Goal: Transaction & Acquisition: Purchase product/service

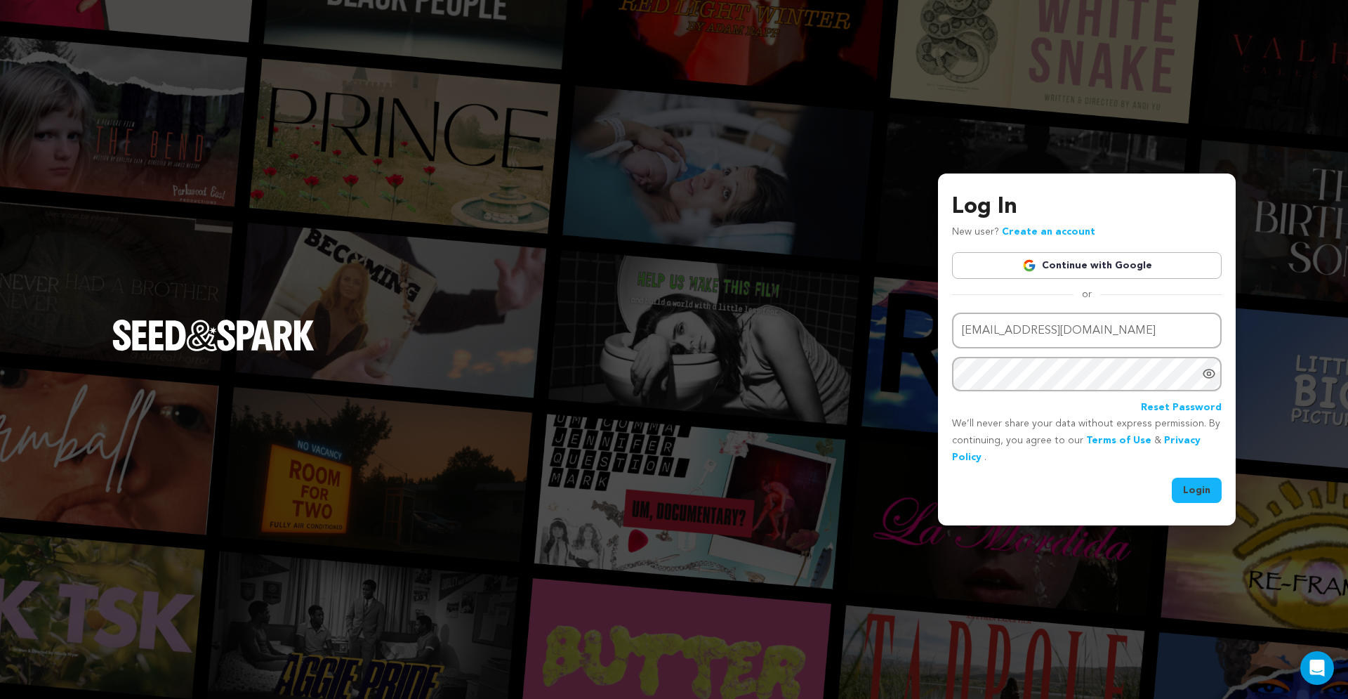
click at [1157, 268] on link "Continue with Google" at bounding box center [1087, 265] width 270 height 27
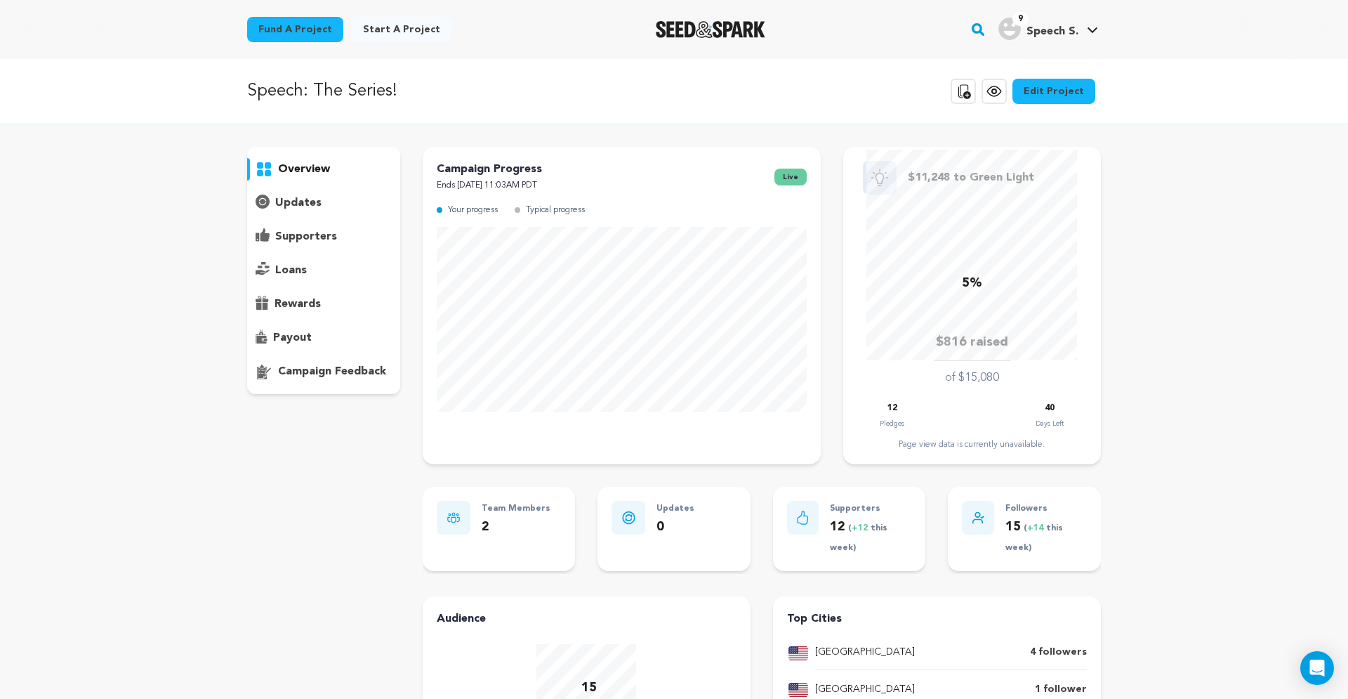
click at [295, 239] on p "supporters" at bounding box center [306, 236] width 62 height 17
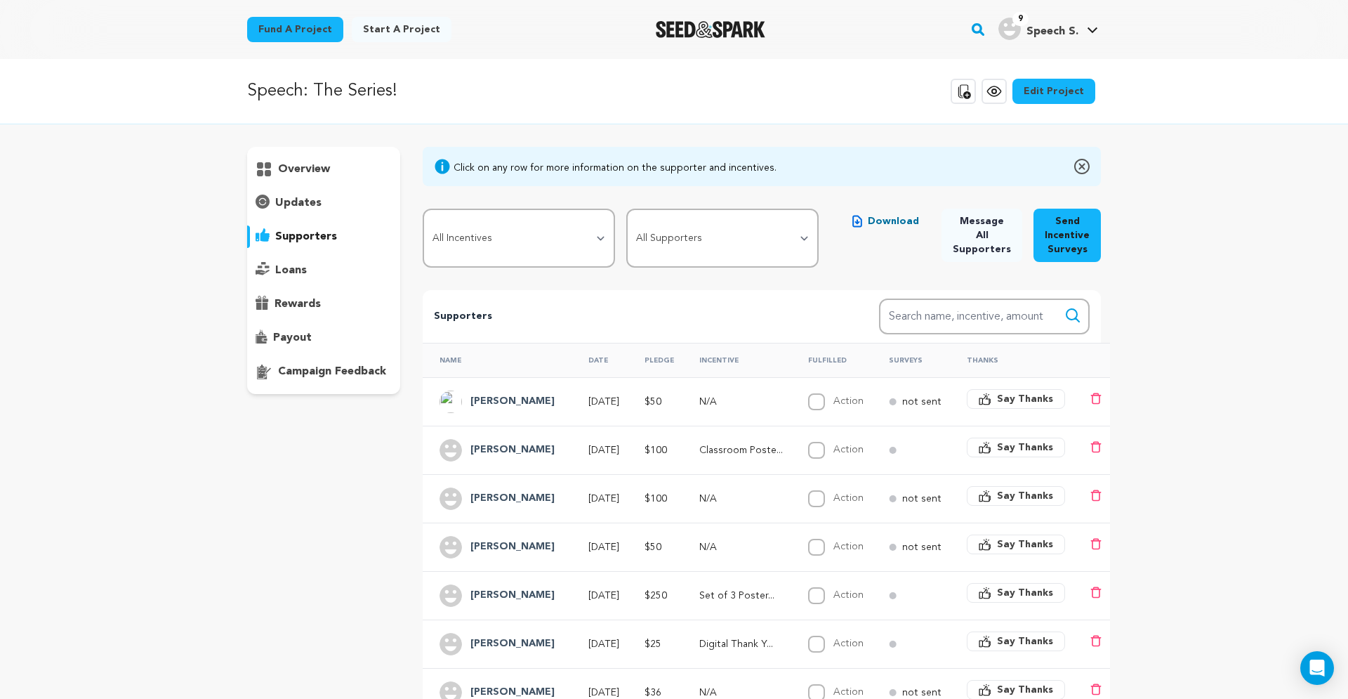
click at [291, 161] on p "overview" at bounding box center [304, 169] width 52 height 17
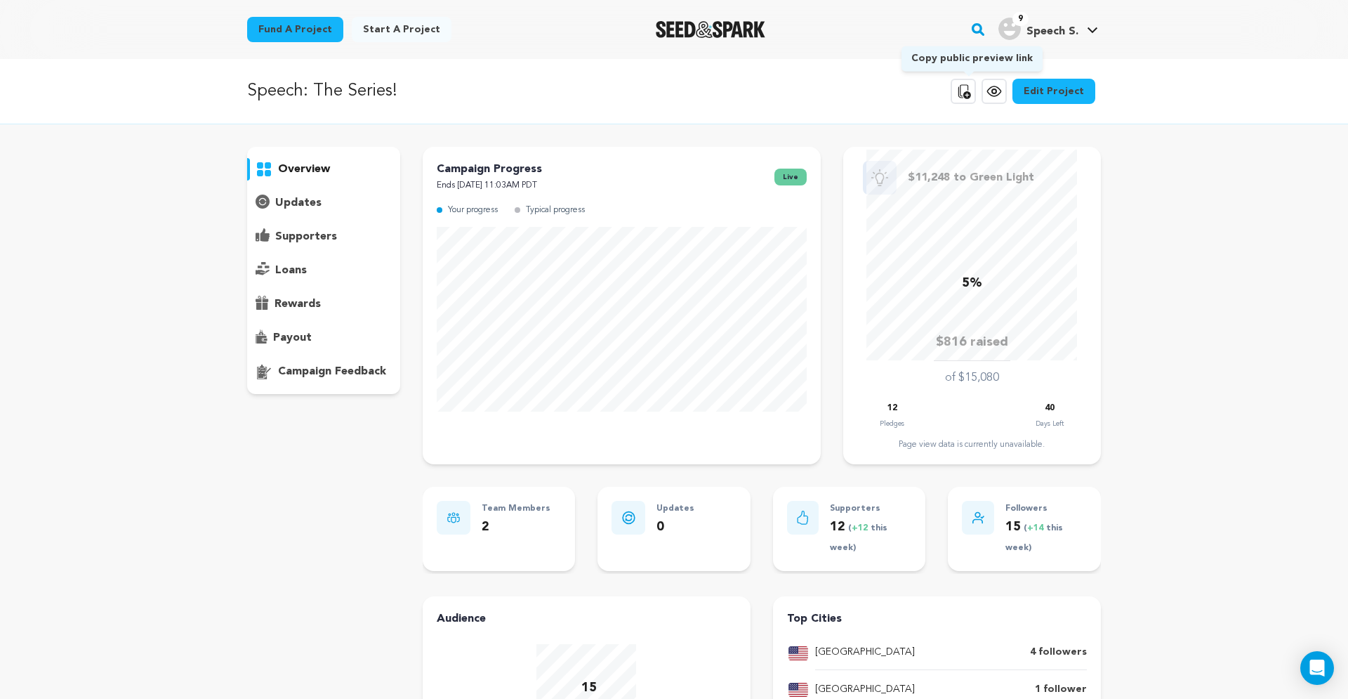
click at [971, 96] on icon at bounding box center [965, 91] width 13 height 14
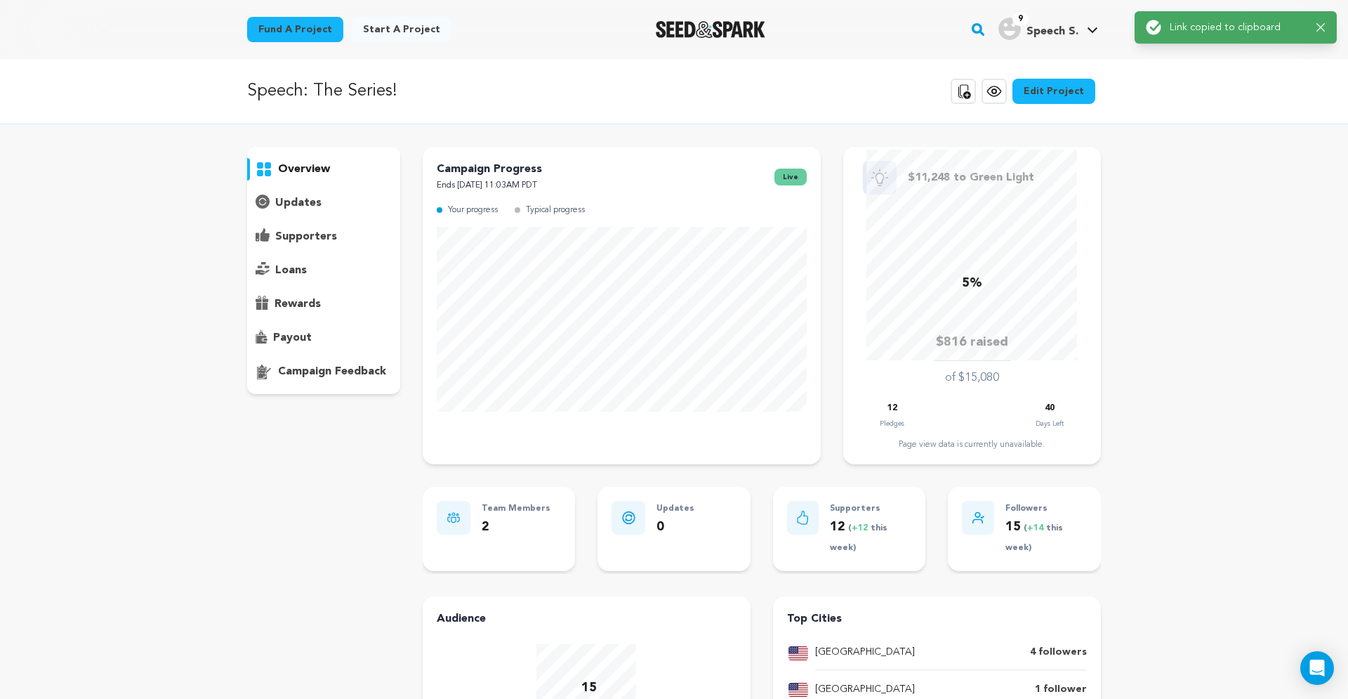
click at [995, 96] on icon at bounding box center [994, 91] width 17 height 17
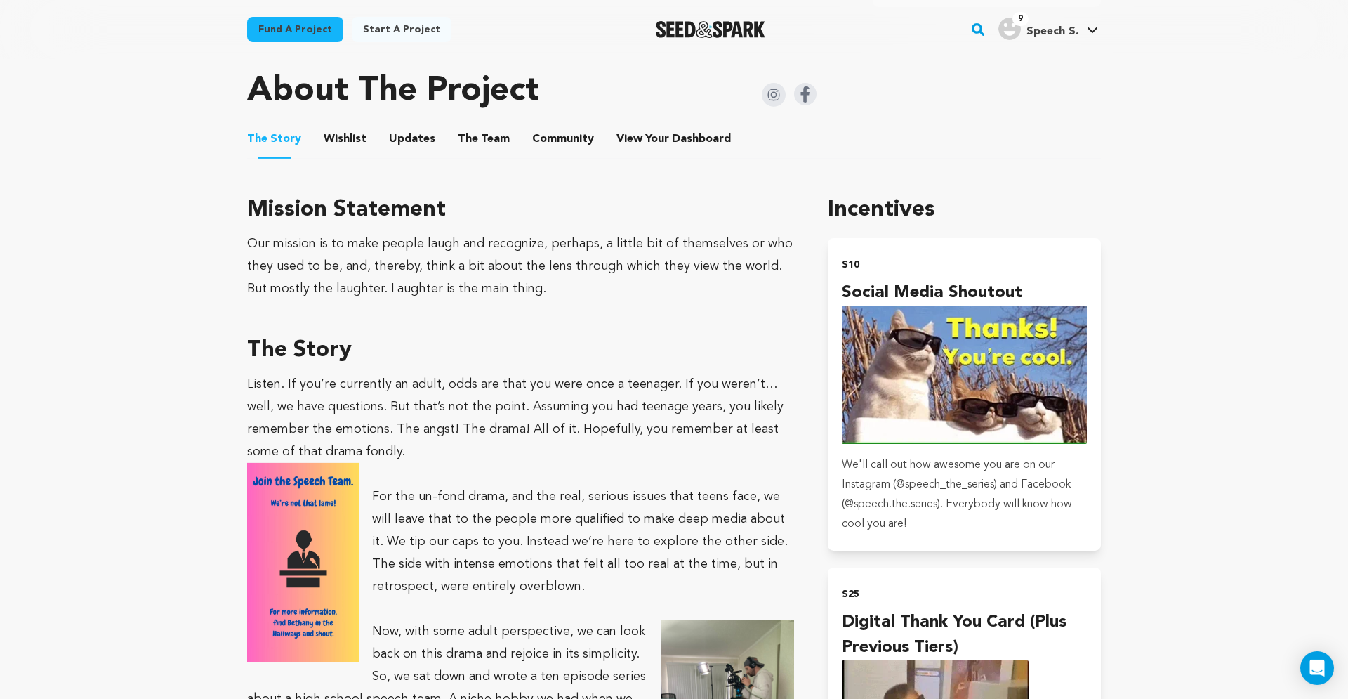
scroll to position [716, 0]
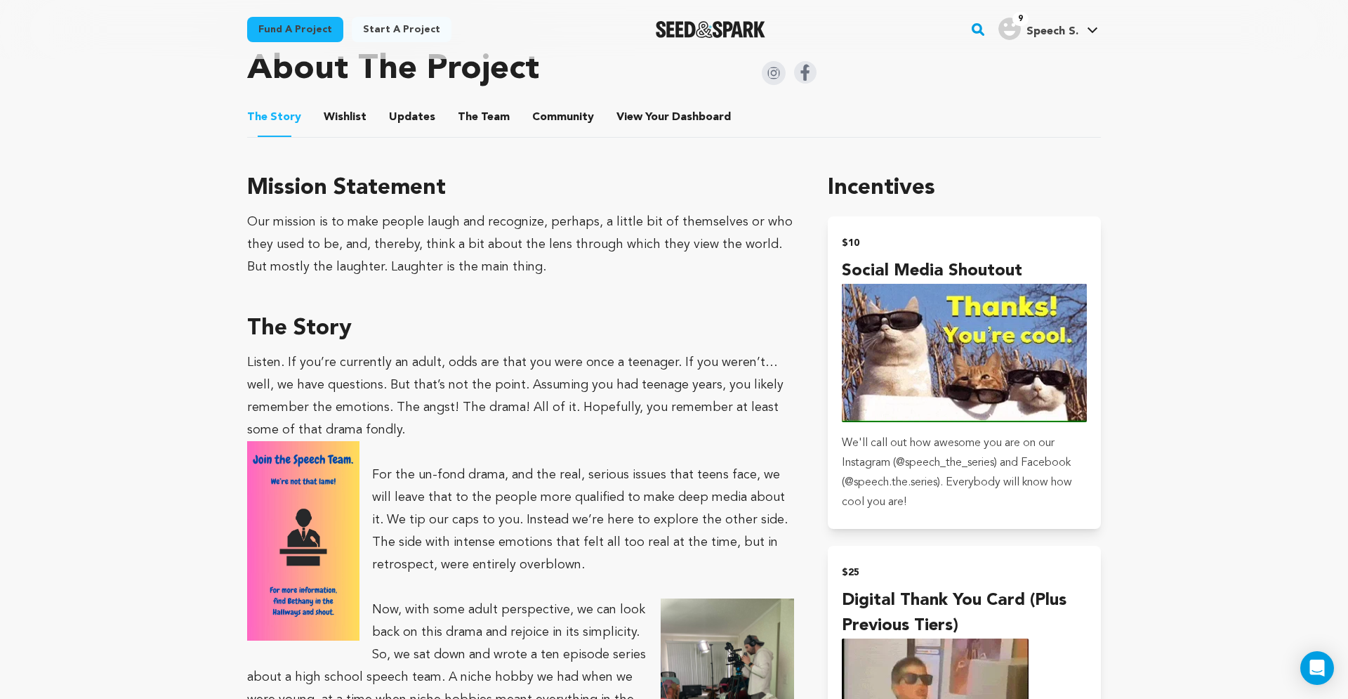
click at [722, 420] on p "Listen. If you’re currently an adult, odds are that you were once a teenager. I…" at bounding box center [520, 396] width 547 height 90
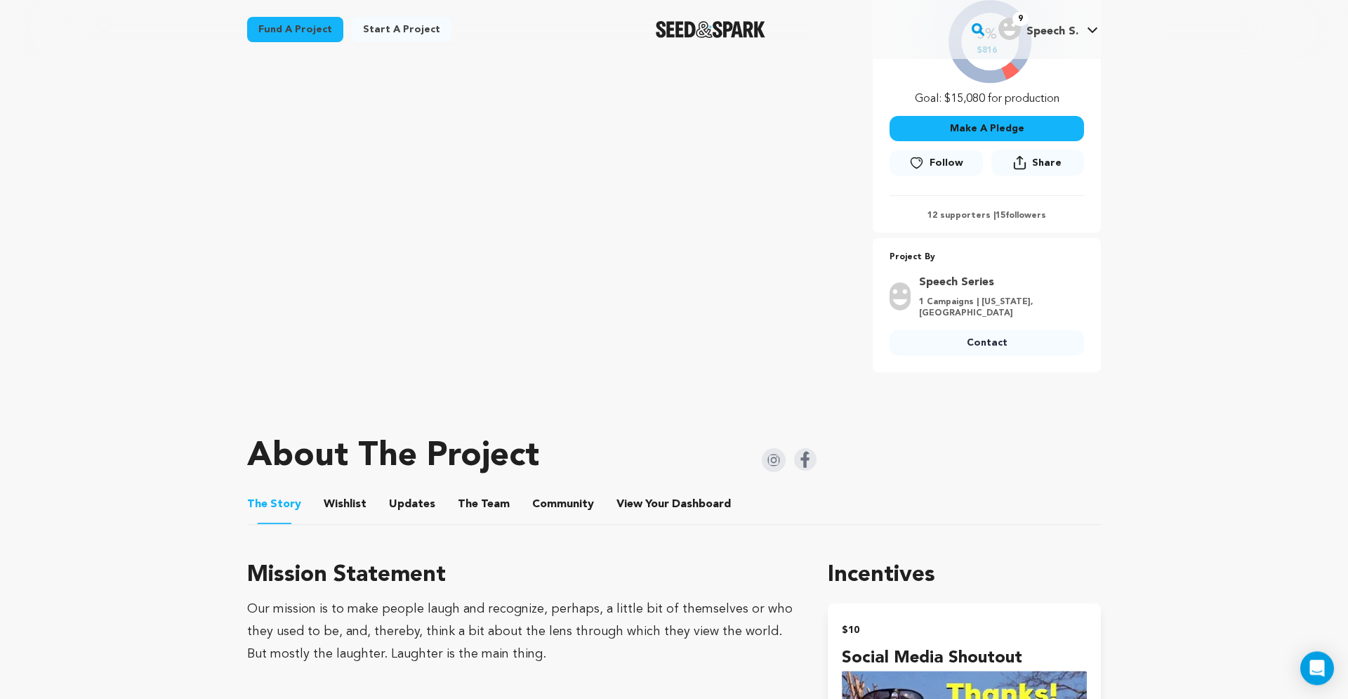
scroll to position [0, 0]
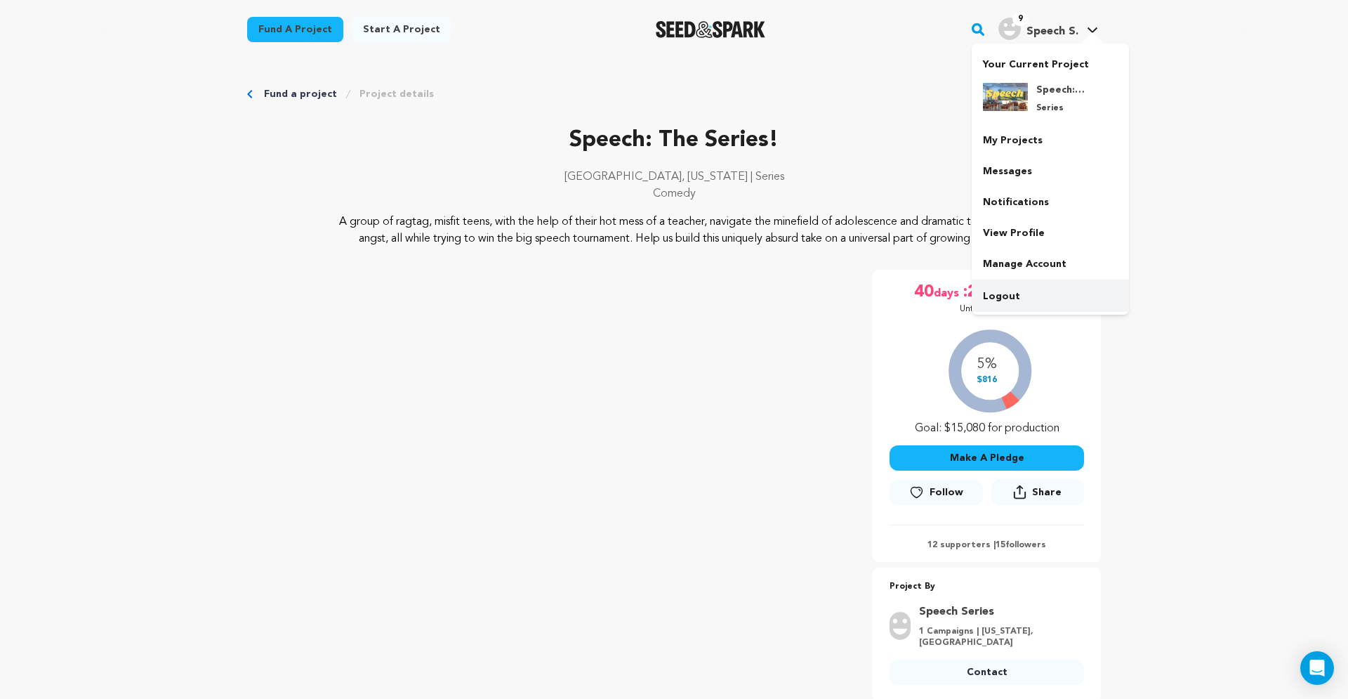
click at [1011, 291] on link "Logout" at bounding box center [1050, 296] width 157 height 31
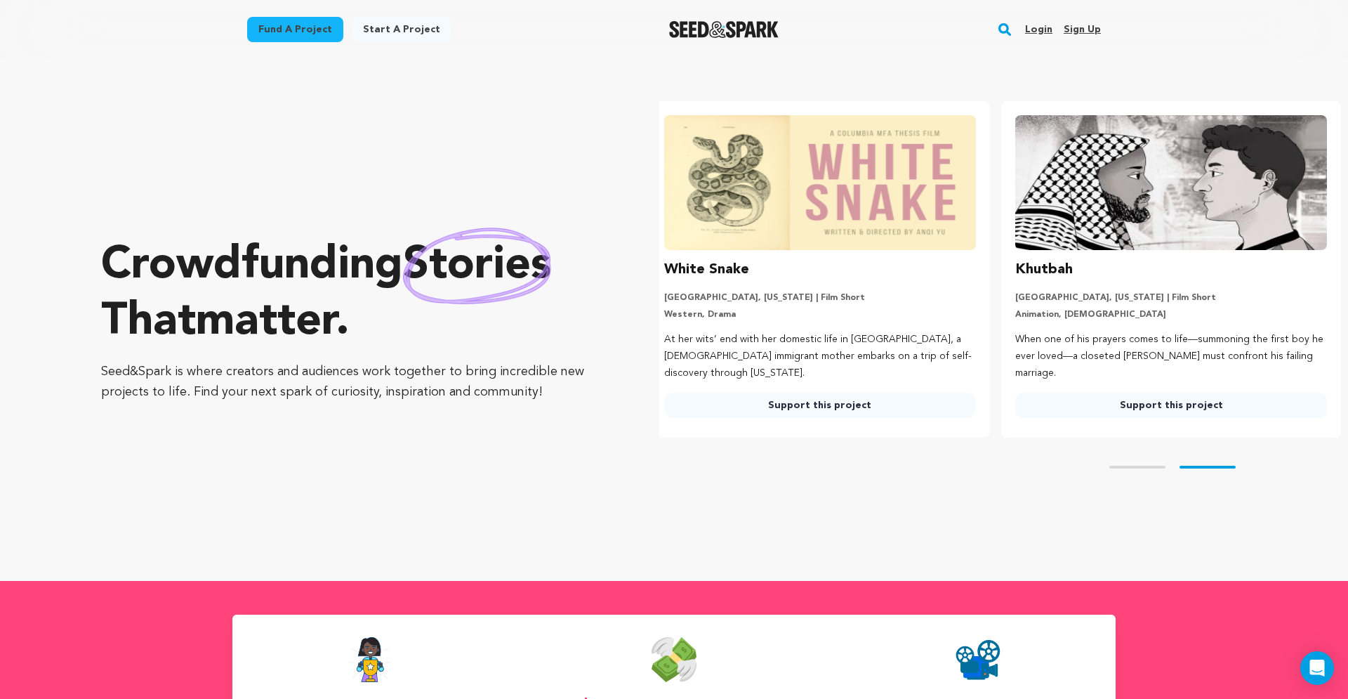
scroll to position [0, 362]
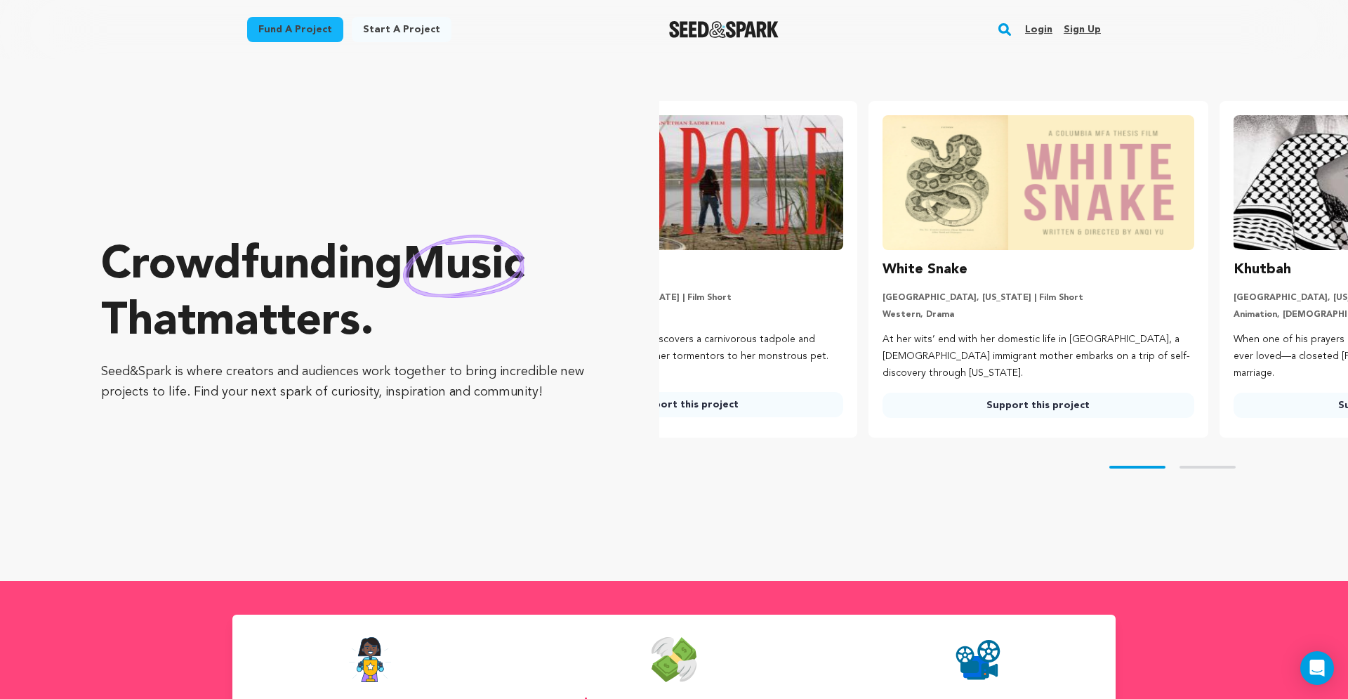
click at [1012, 31] on rect "button" at bounding box center [1005, 29] width 17 height 17
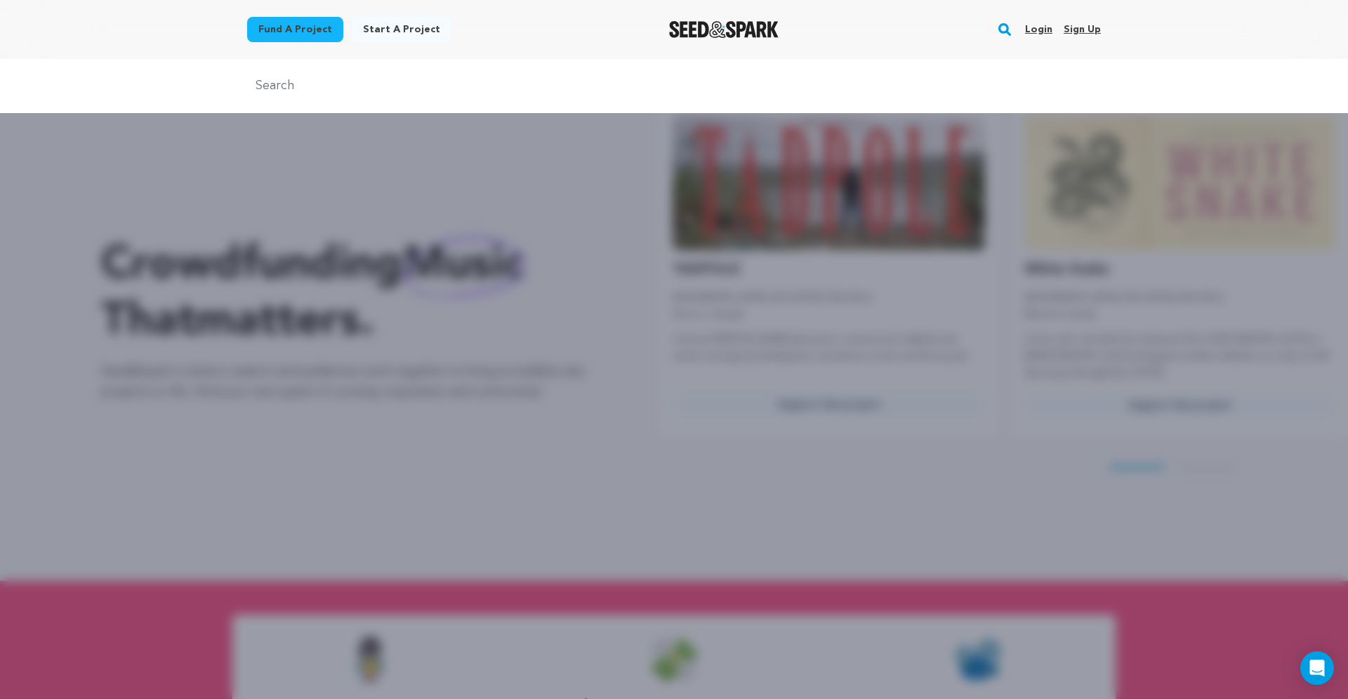
scroll to position [0, 0]
type input "speech"
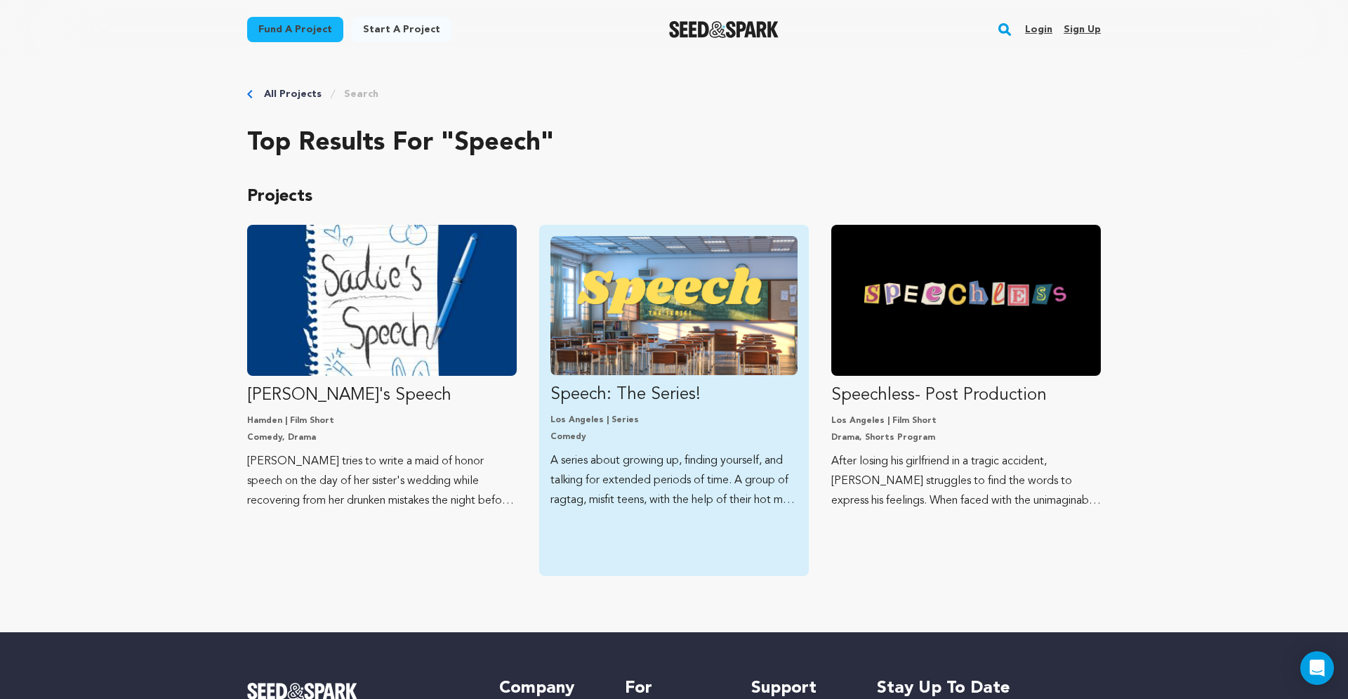
click at [700, 249] on img "Fund Speech: The Series!" at bounding box center [674, 305] width 247 height 139
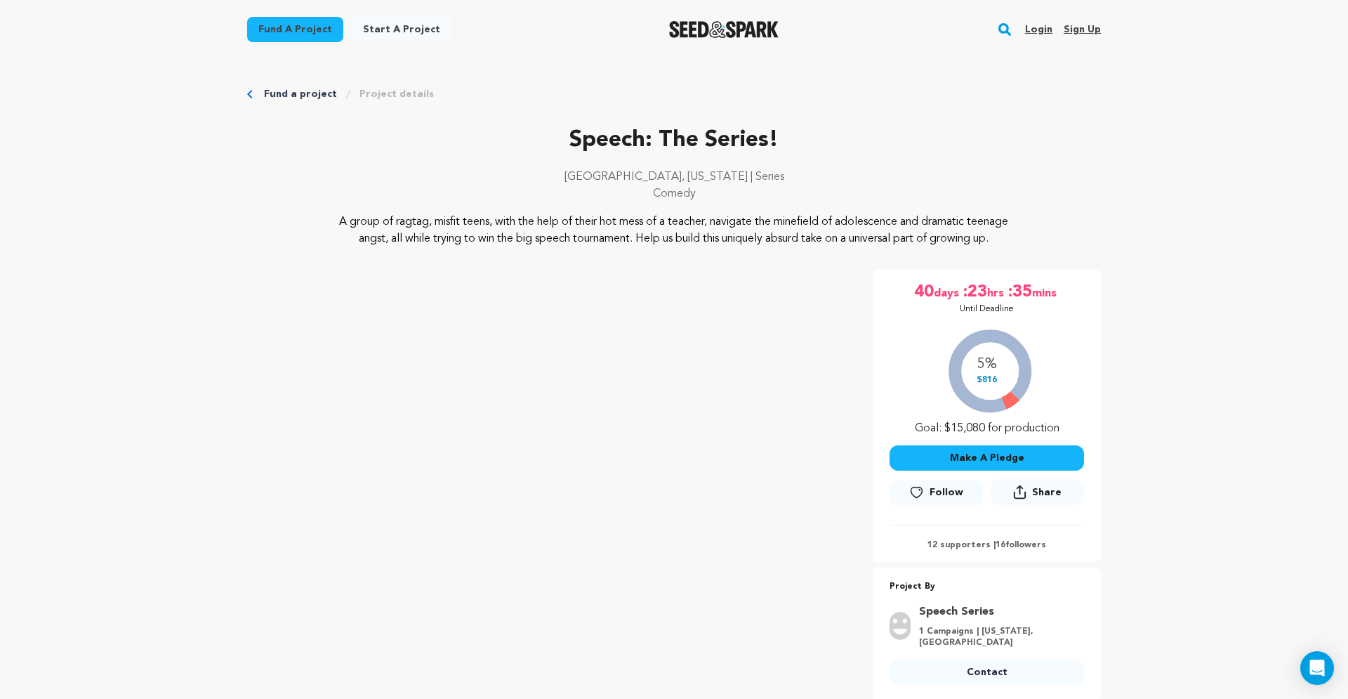
click at [938, 471] on button "Make A Pledge" at bounding box center [987, 457] width 195 height 25
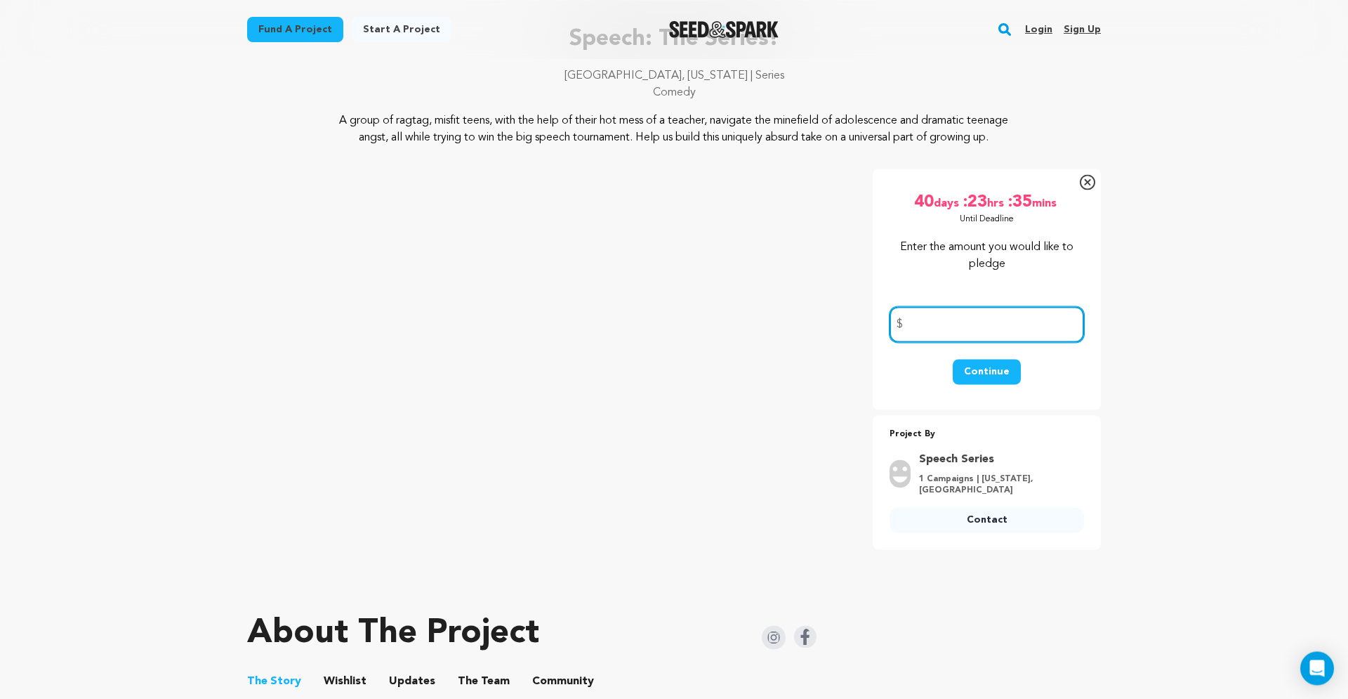
scroll to position [239, 0]
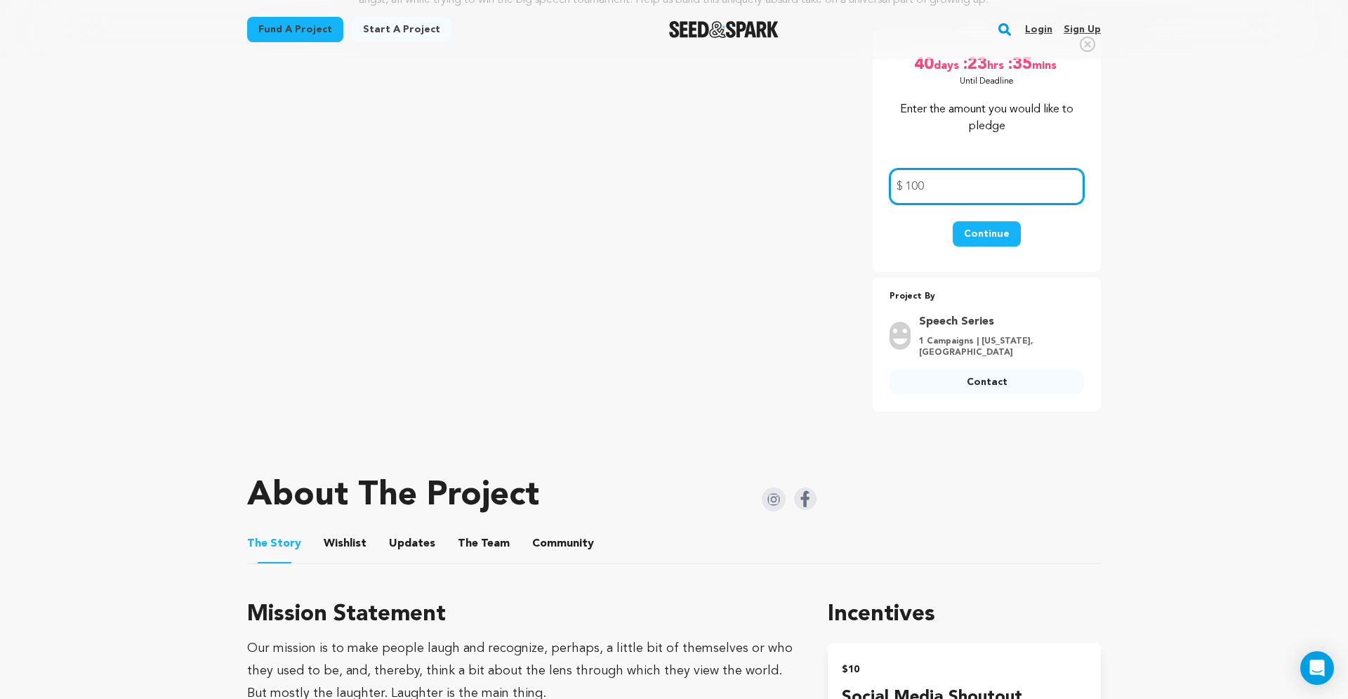
type input "100"
click at [974, 239] on button "Continue" at bounding box center [987, 233] width 68 height 25
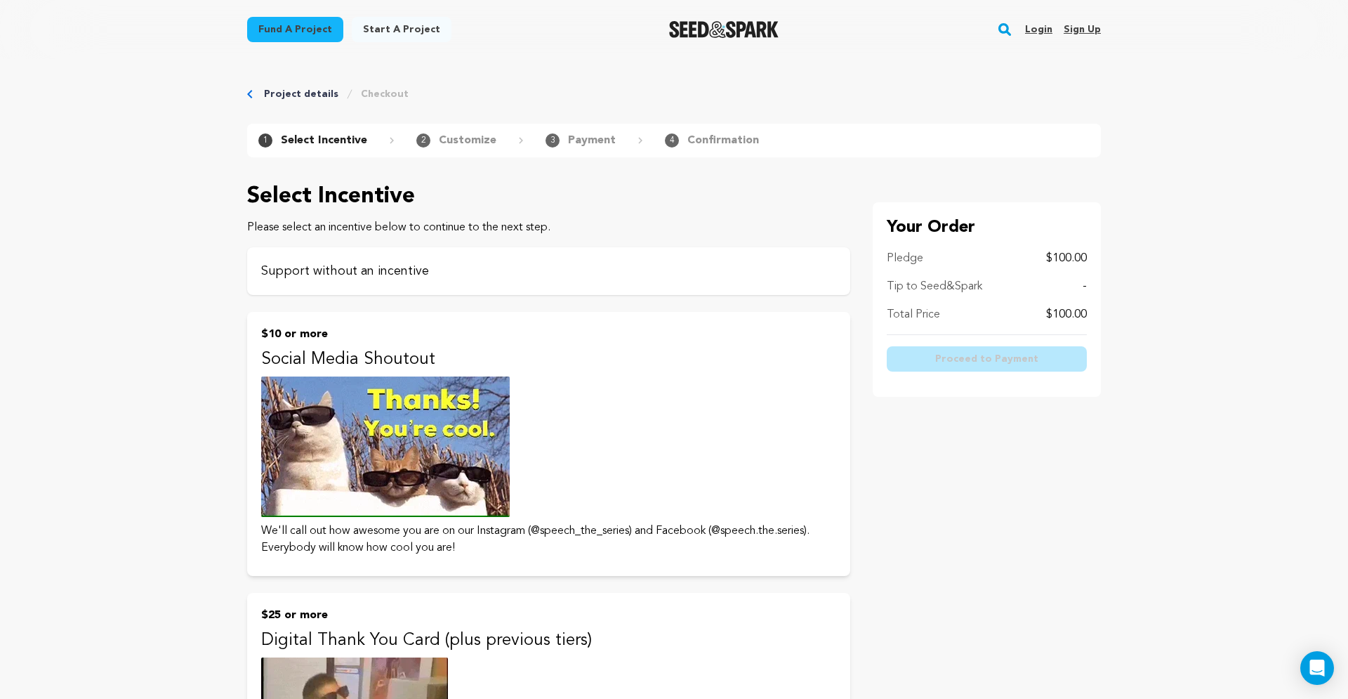
click at [772, 284] on div "Support without an incentive" at bounding box center [548, 271] width 603 height 48
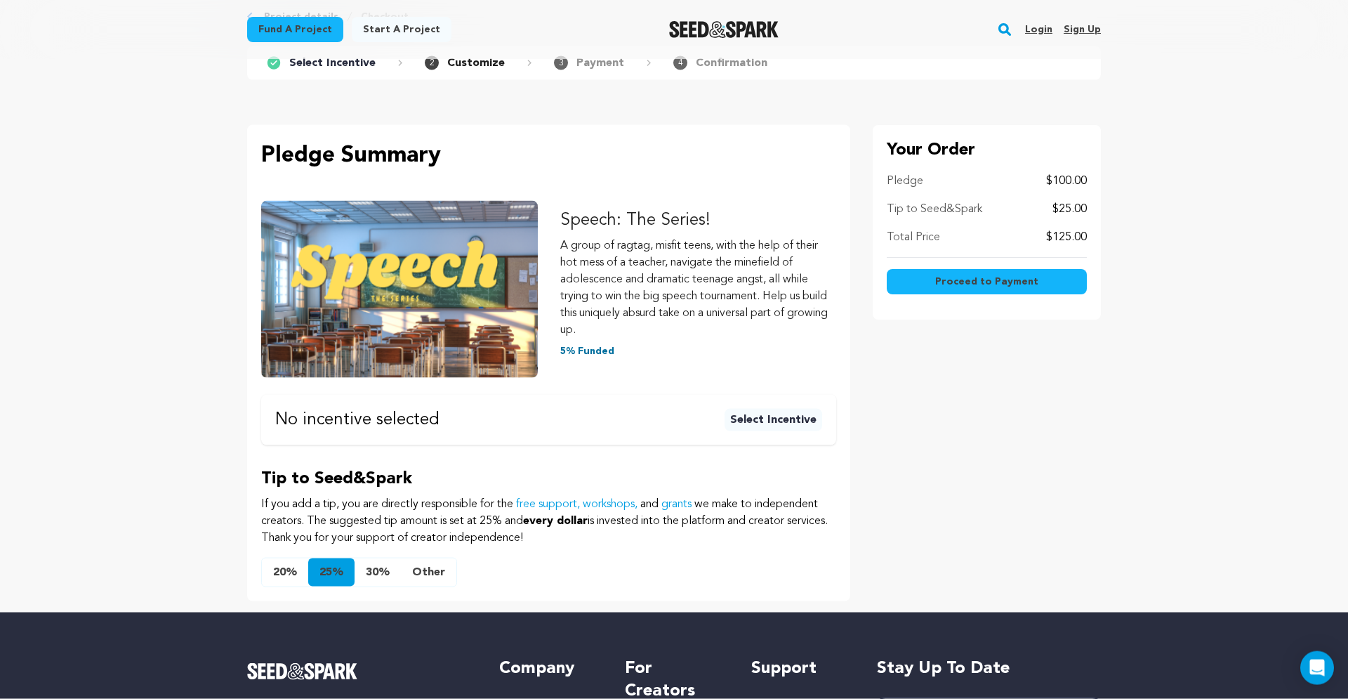
scroll to position [239, 0]
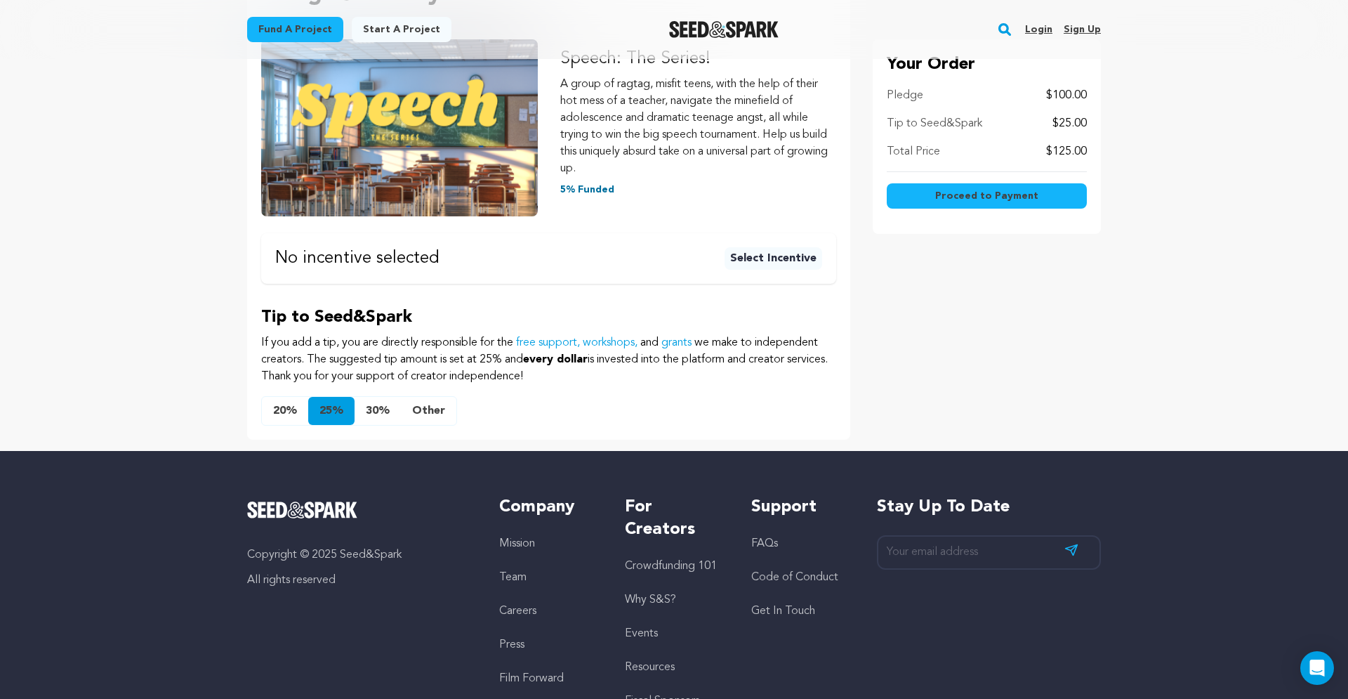
click at [409, 400] on button "Other" at bounding box center [428, 411] width 55 height 28
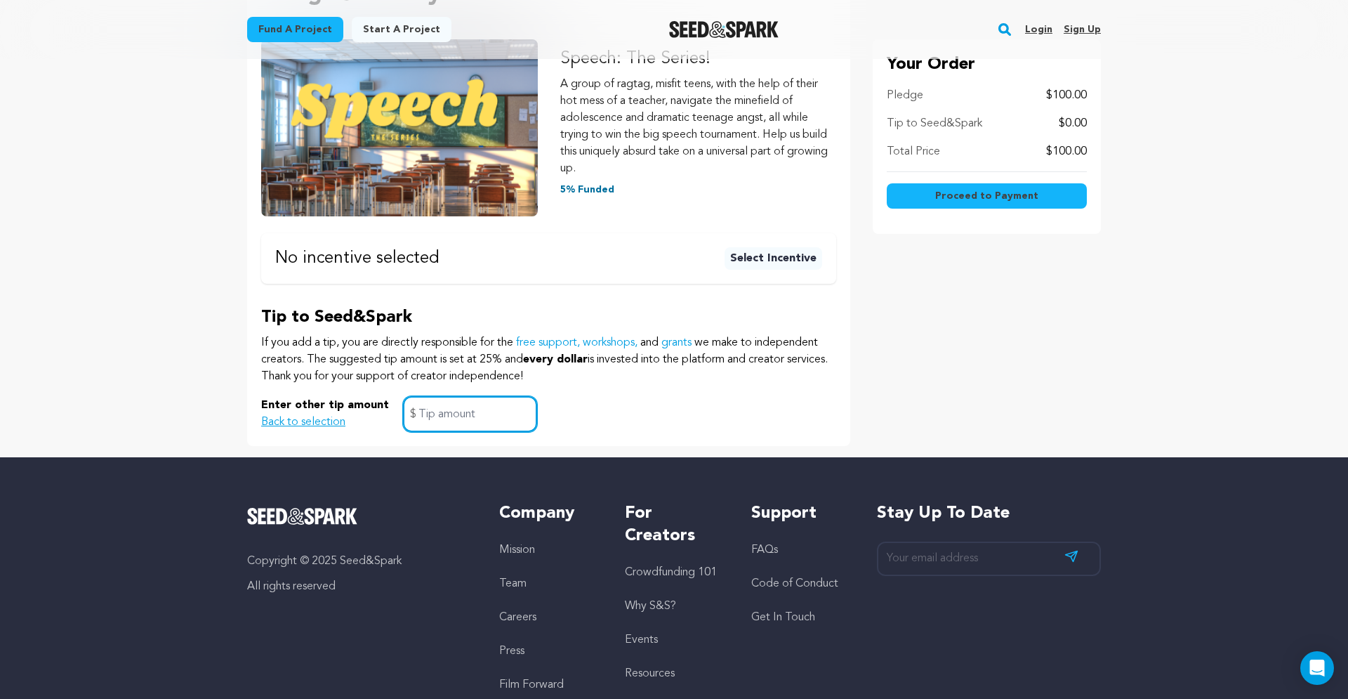
click at [437, 416] on input "text" at bounding box center [470, 414] width 134 height 36
click at [848, 396] on div "Pledge Summary Speech: The Series! A group of ragtag, misfit teens, with the he…" at bounding box center [548, 204] width 603 height 482
drag, startPoint x: 440, startPoint y: 424, endPoint x: 400, endPoint y: 424, distance: 40.7
click at [403, 424] on input "1" at bounding box center [470, 414] width 134 height 36
type input ".6"
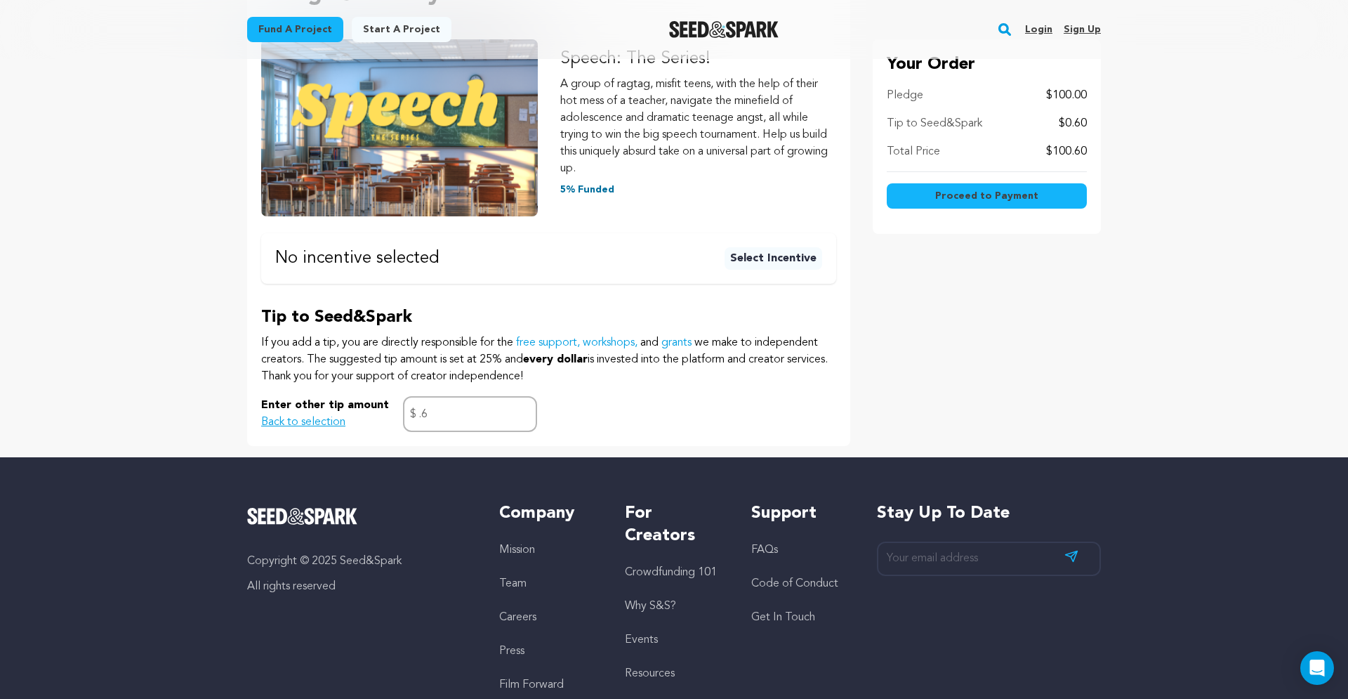
click at [873, 328] on div "Select Incentive Please select an incentive below to continue to the next step.…" at bounding box center [674, 193] width 899 height 505
click at [969, 202] on span "Proceed to Payment" at bounding box center [986, 196] width 103 height 14
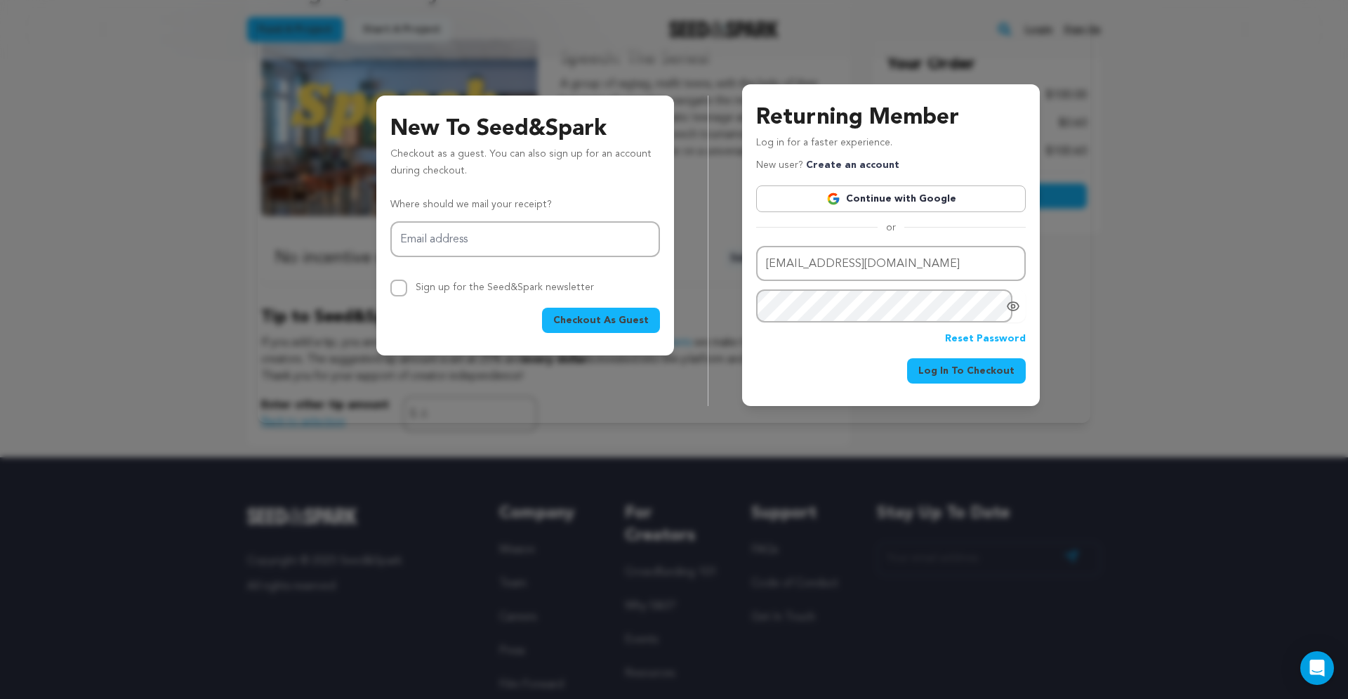
click at [1084, 263] on div "New To Seed&Spark Checkout as a guest. You can also sign up for an account duri…" at bounding box center [674, 217] width 833 height 412
click at [1099, 130] on div "New To Seed&Spark Checkout as a guest. You can also sign up for an account duri…" at bounding box center [674, 217] width 1348 height 434
click at [1188, 216] on div "New To Seed&Spark Checkout as a guest. You can also sign up for an account duri…" at bounding box center [674, 217] width 1348 height 434
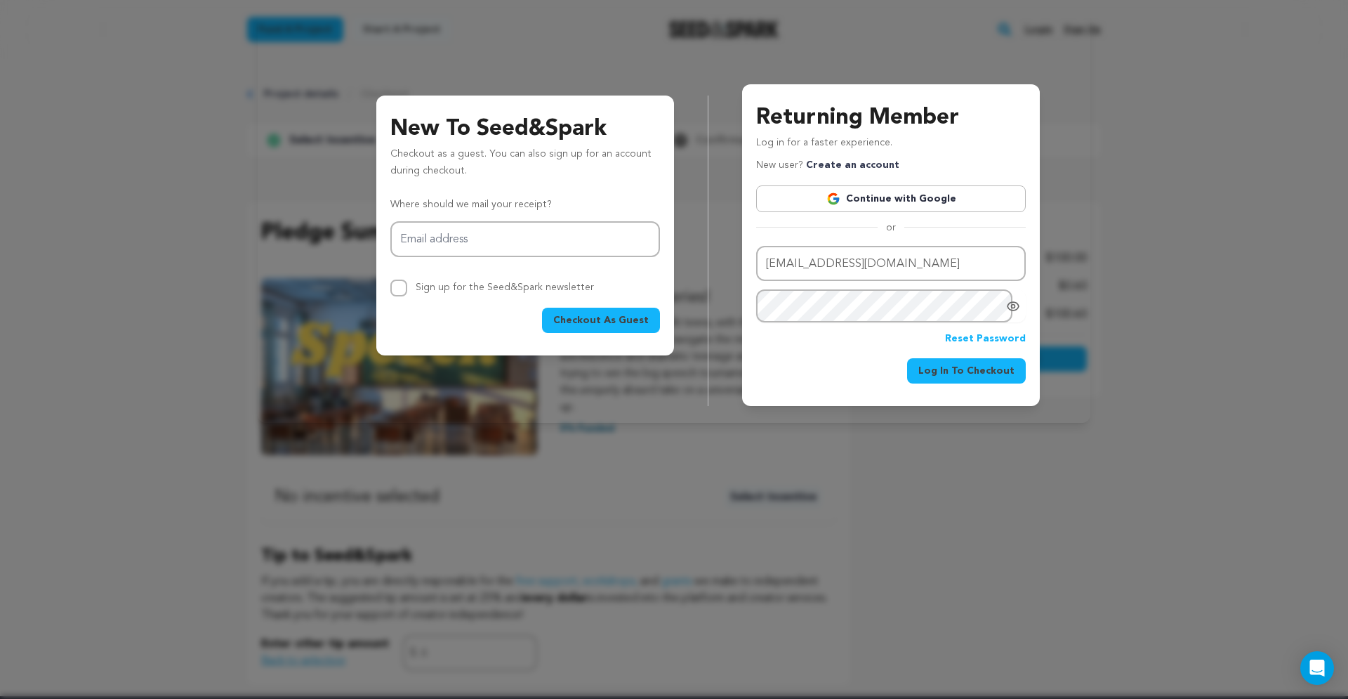
click at [532, 331] on div "Checkout As Guest" at bounding box center [525, 320] width 270 height 25
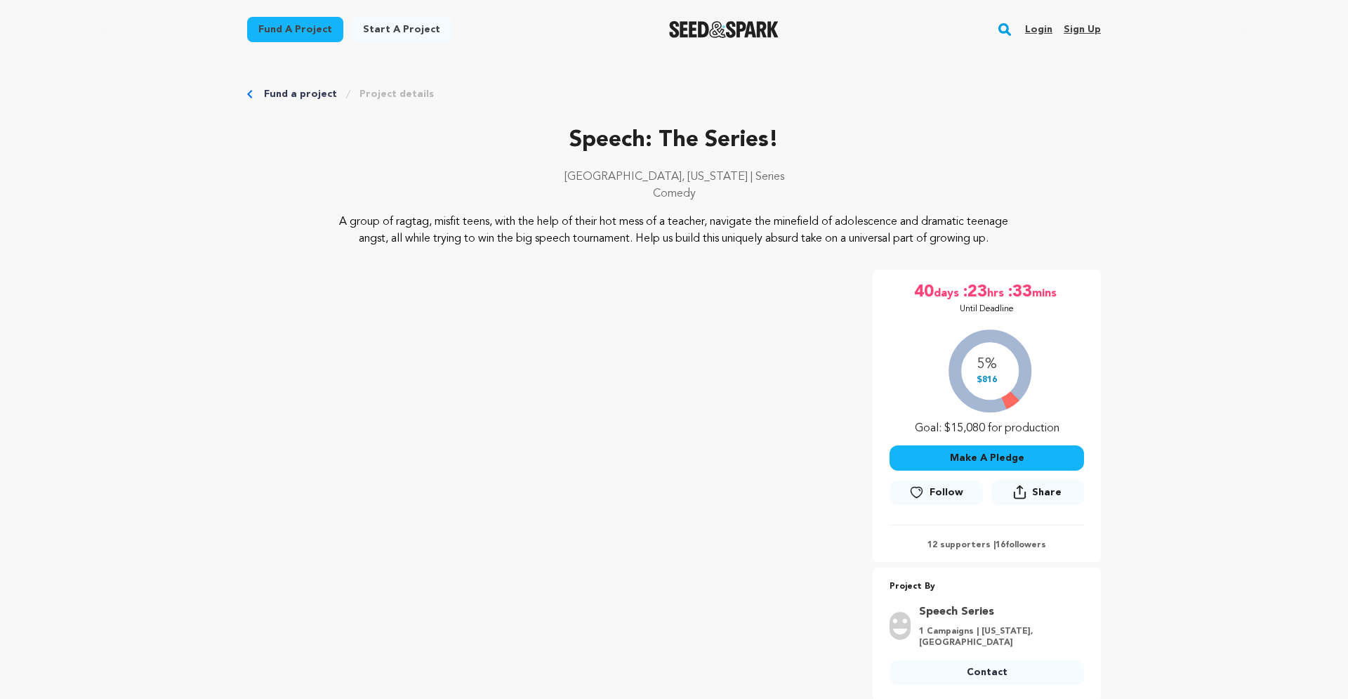
scroll to position [239, 0]
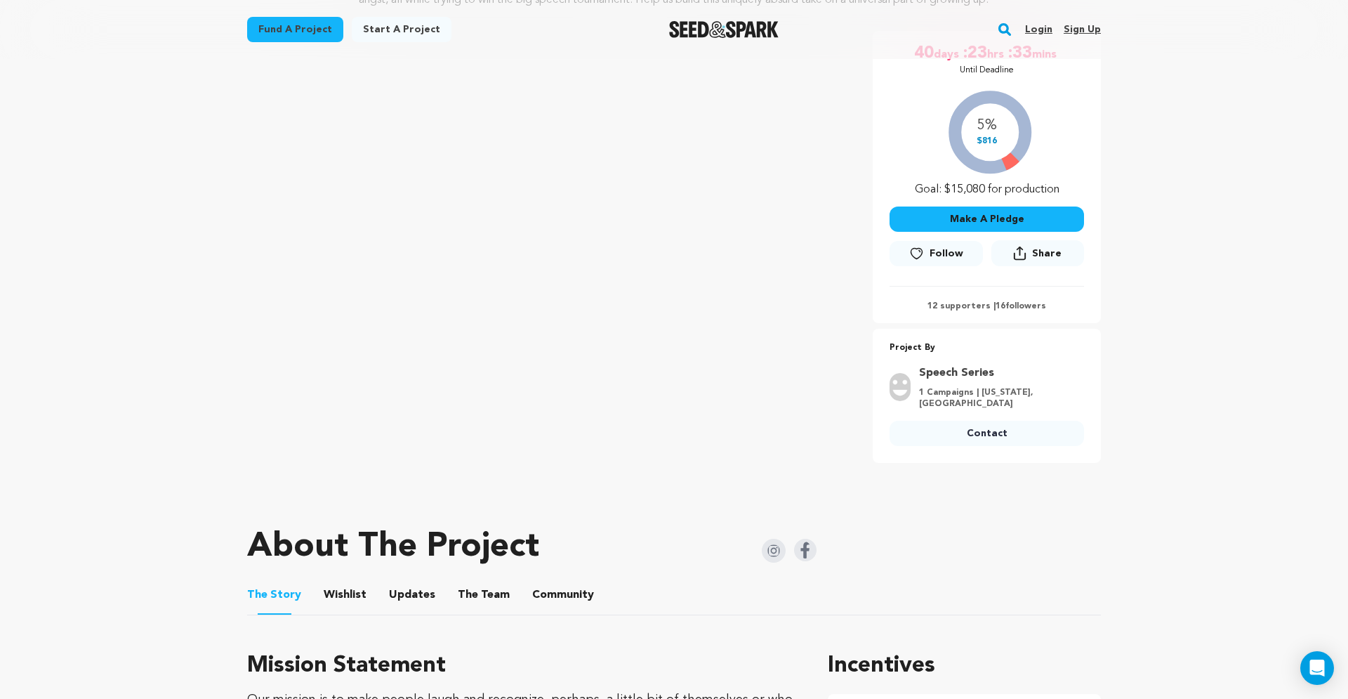
click at [1033, 232] on button "Make A Pledge" at bounding box center [987, 218] width 195 height 25
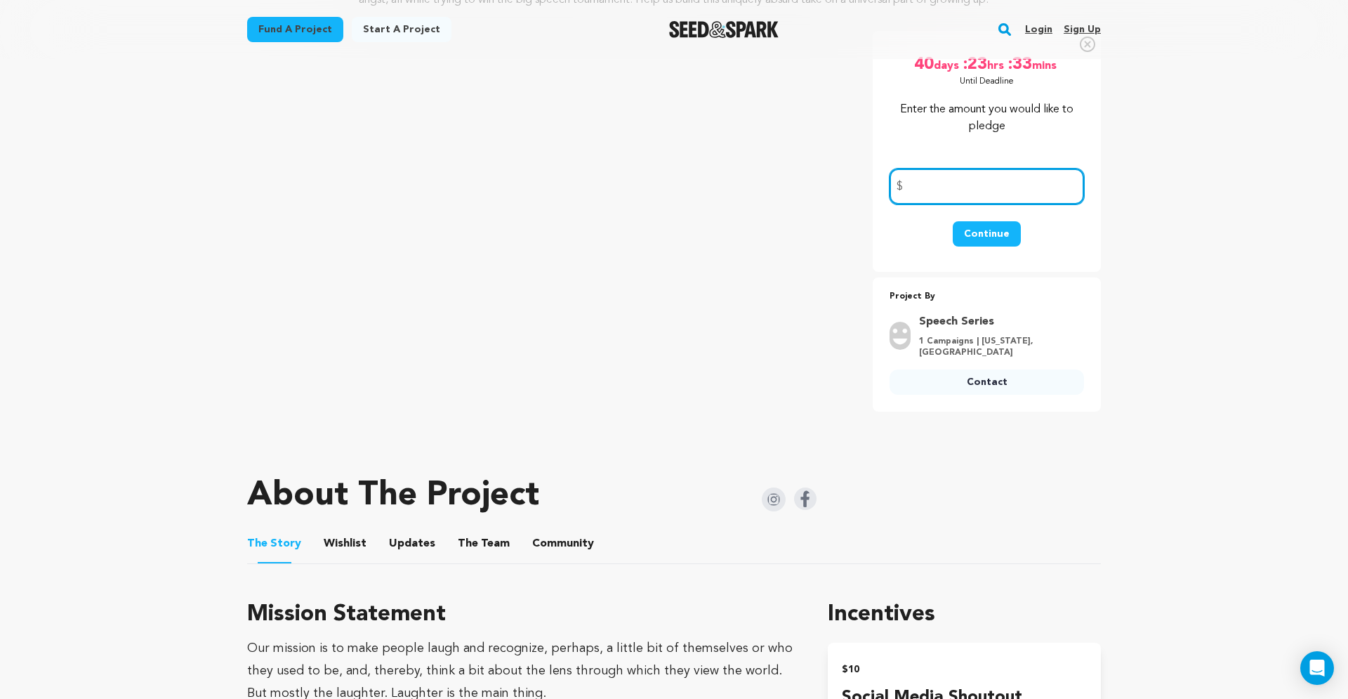
scroll to position [298, 0]
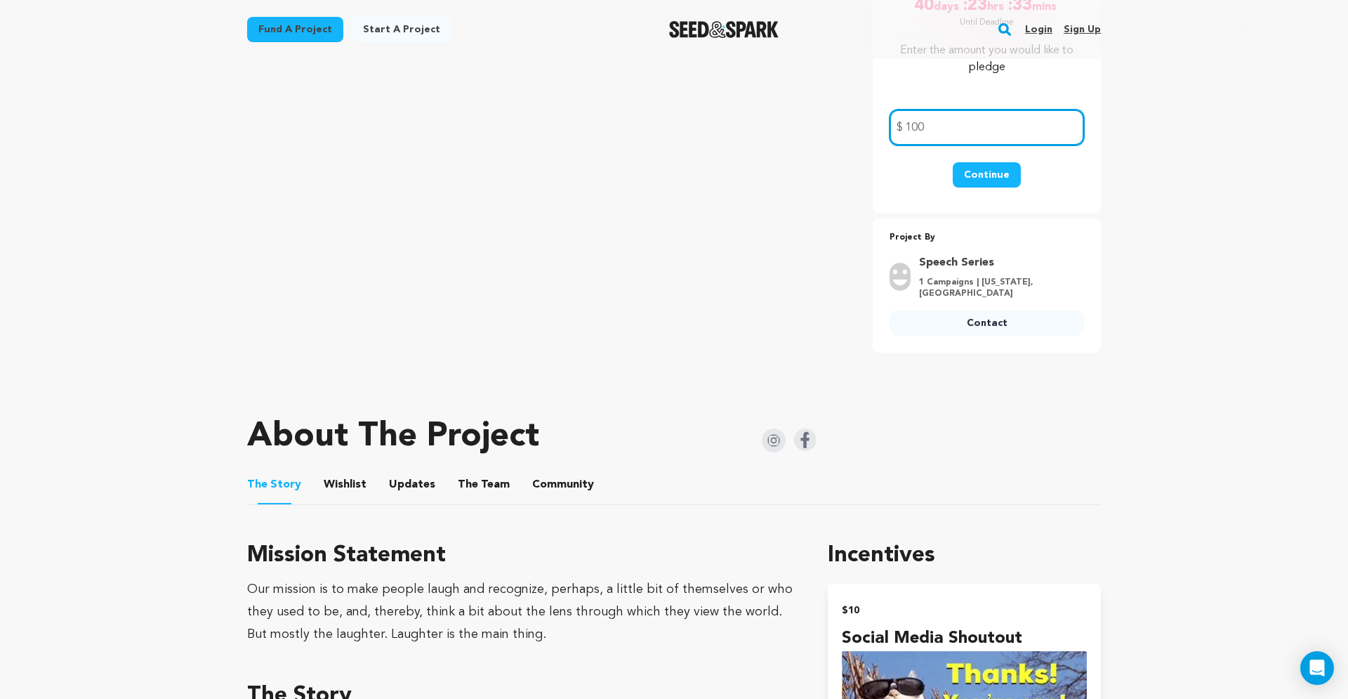
type input "100"
click at [1007, 188] on button "Continue" at bounding box center [987, 174] width 68 height 25
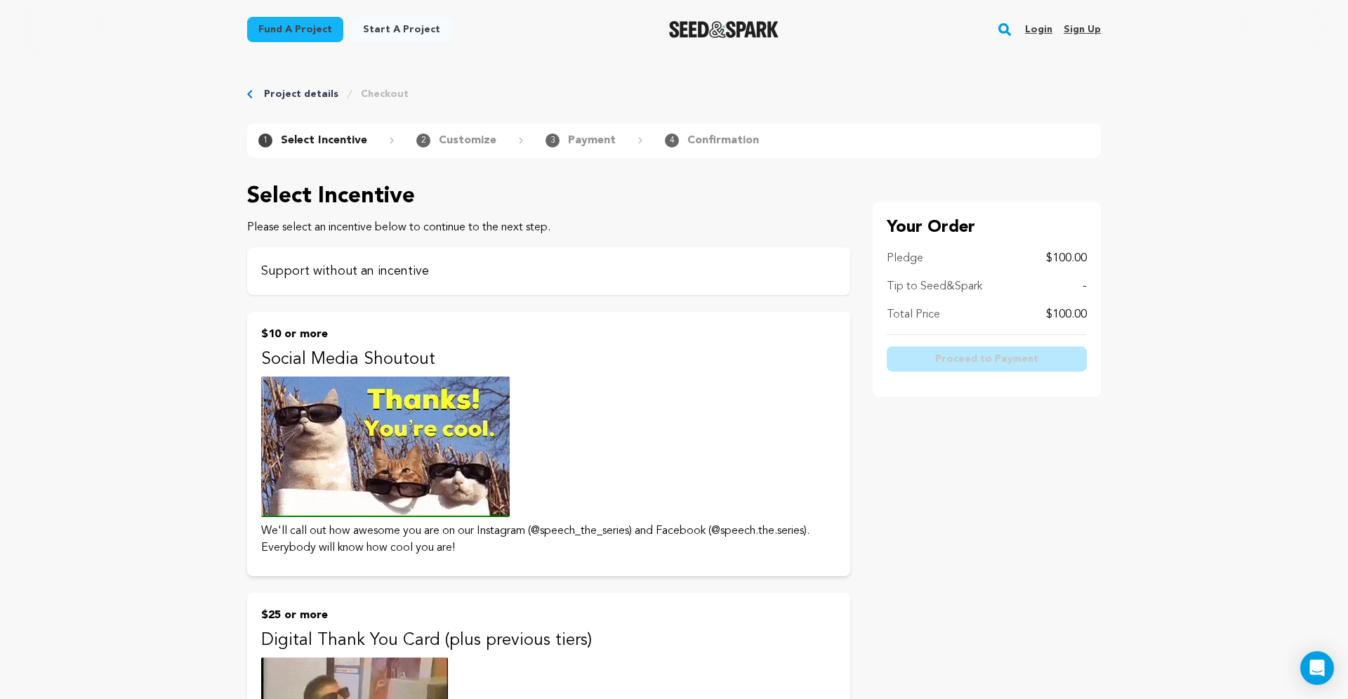
click at [626, 287] on div "Support without an incentive" at bounding box center [548, 271] width 603 height 48
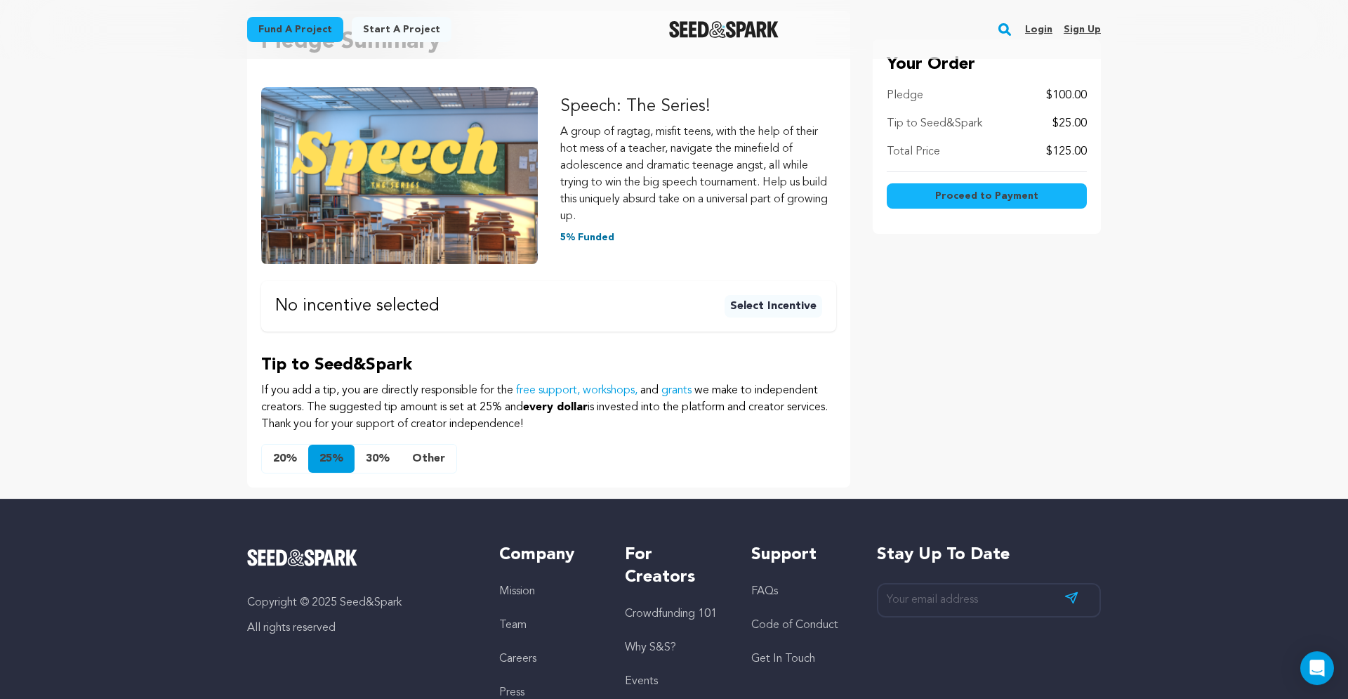
scroll to position [239, 0]
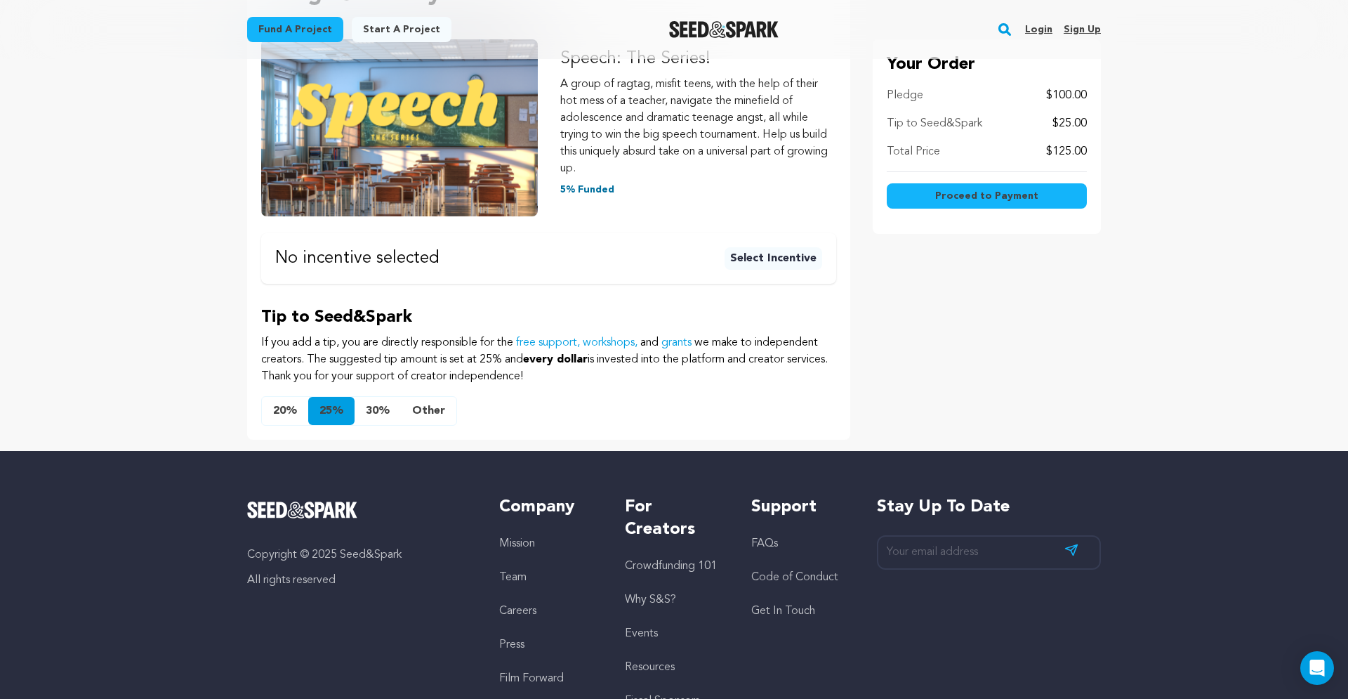
click at [422, 410] on button "Other" at bounding box center [428, 411] width 55 height 28
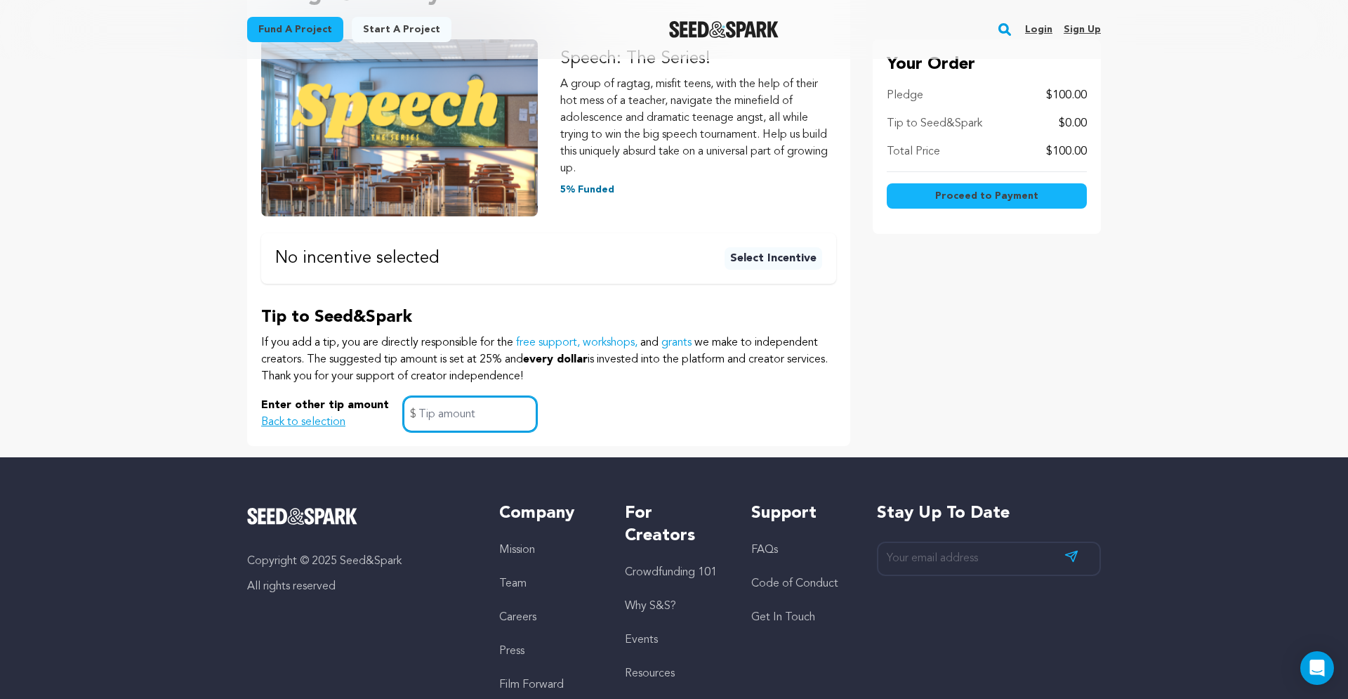
click at [422, 410] on input "text" at bounding box center [470, 414] width 134 height 36
click at [924, 198] on button "Proceed to Payment" at bounding box center [987, 195] width 200 height 25
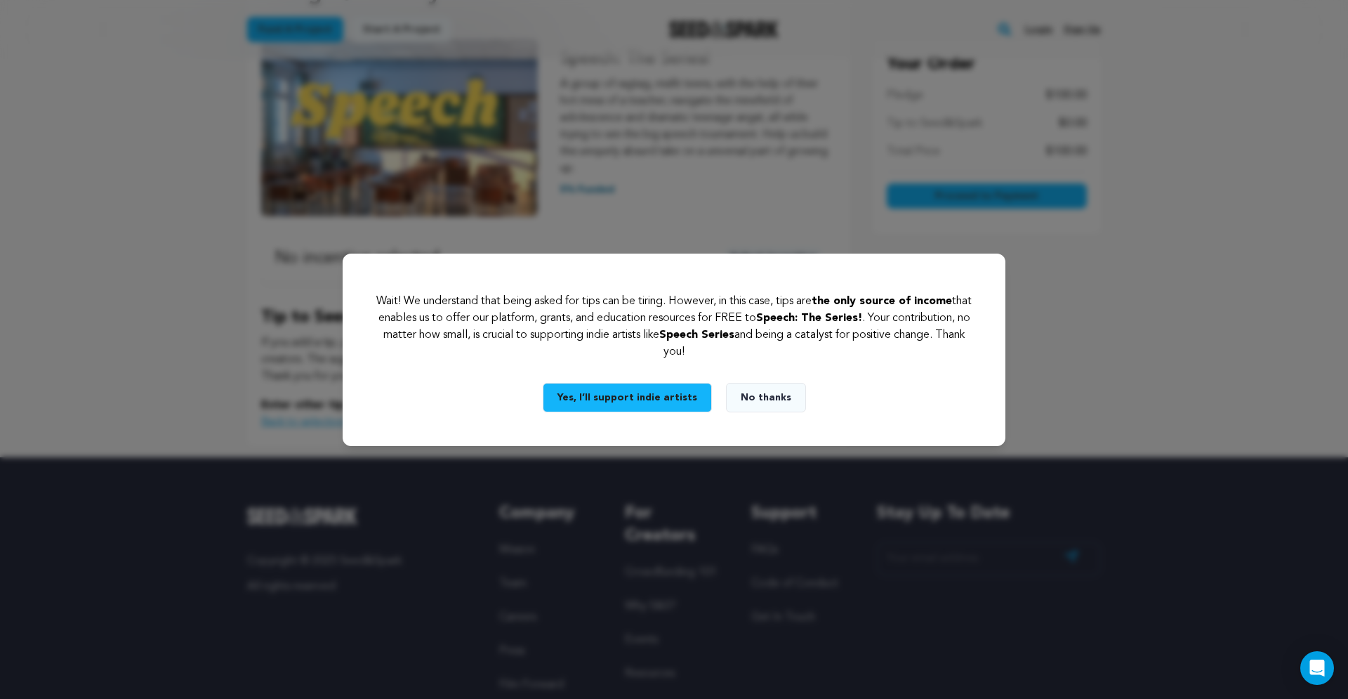
click at [650, 401] on button "Yes, I’ll support indie artists" at bounding box center [627, 397] width 169 height 29
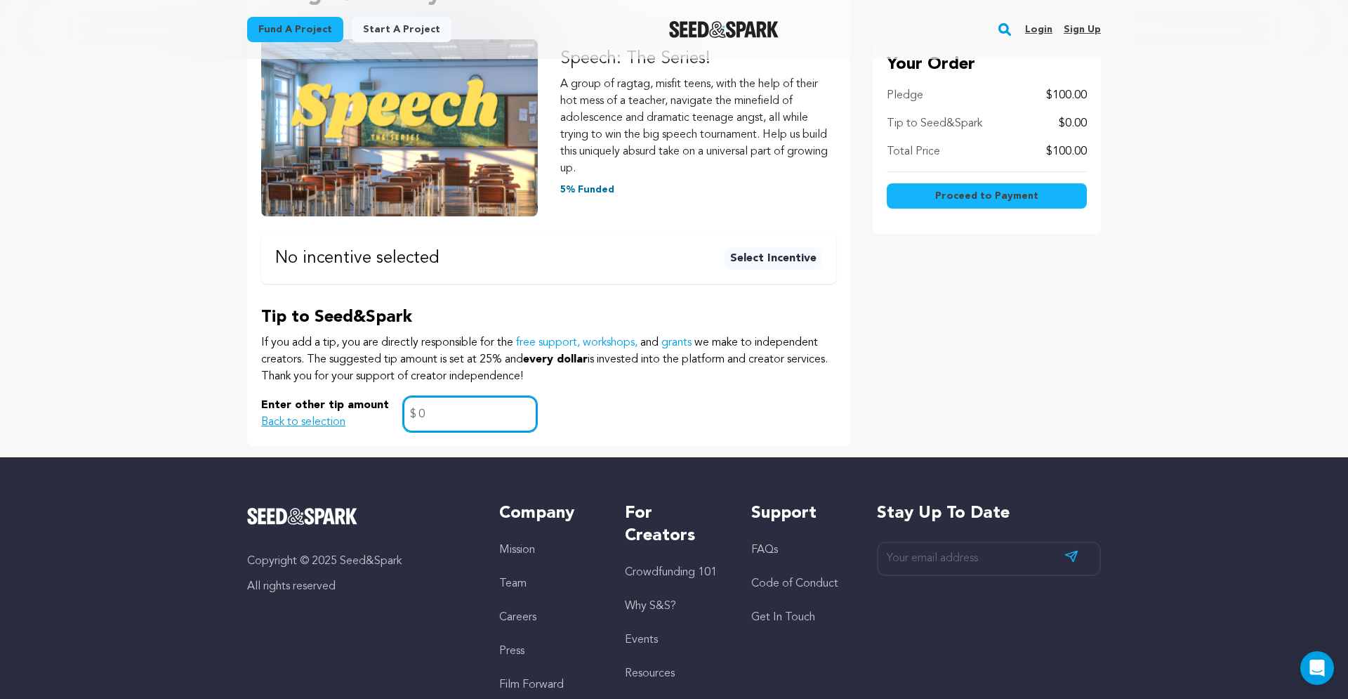
drag, startPoint x: 483, startPoint y: 412, endPoint x: 334, endPoint y: 414, distance: 148.9
click at [403, 414] on input "0" at bounding box center [470, 414] width 134 height 36
type input ".5"
click at [864, 350] on div "Select Incentive Please select an incentive below to continue to the next step.…" at bounding box center [674, 193] width 899 height 505
click at [998, 206] on button "Proceed to Payment" at bounding box center [987, 195] width 200 height 25
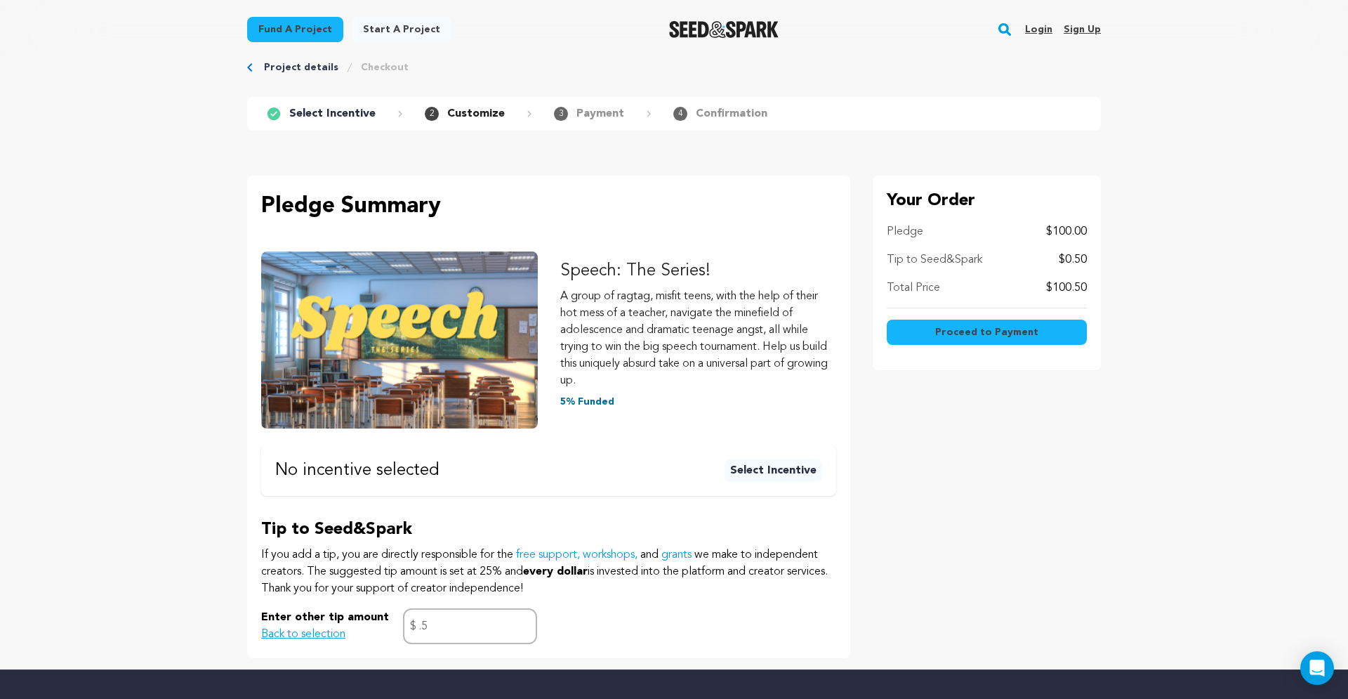
scroll to position [0, 0]
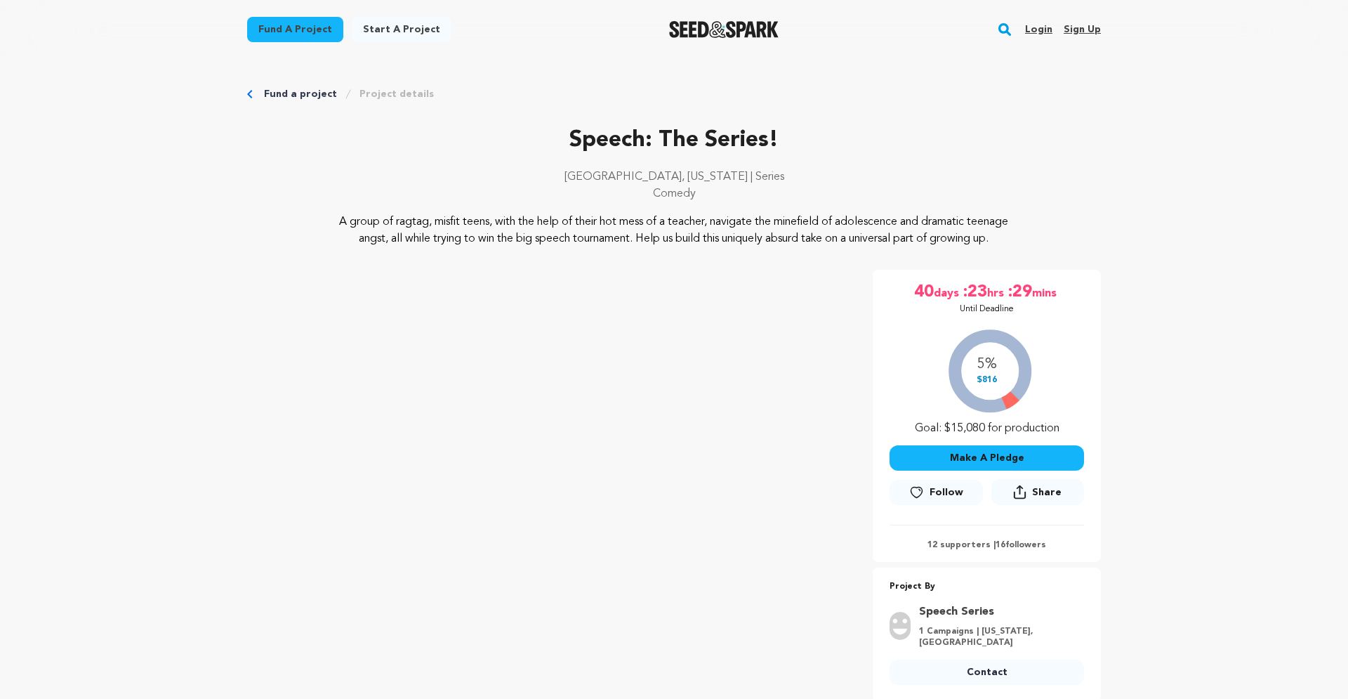
scroll to position [298, 0]
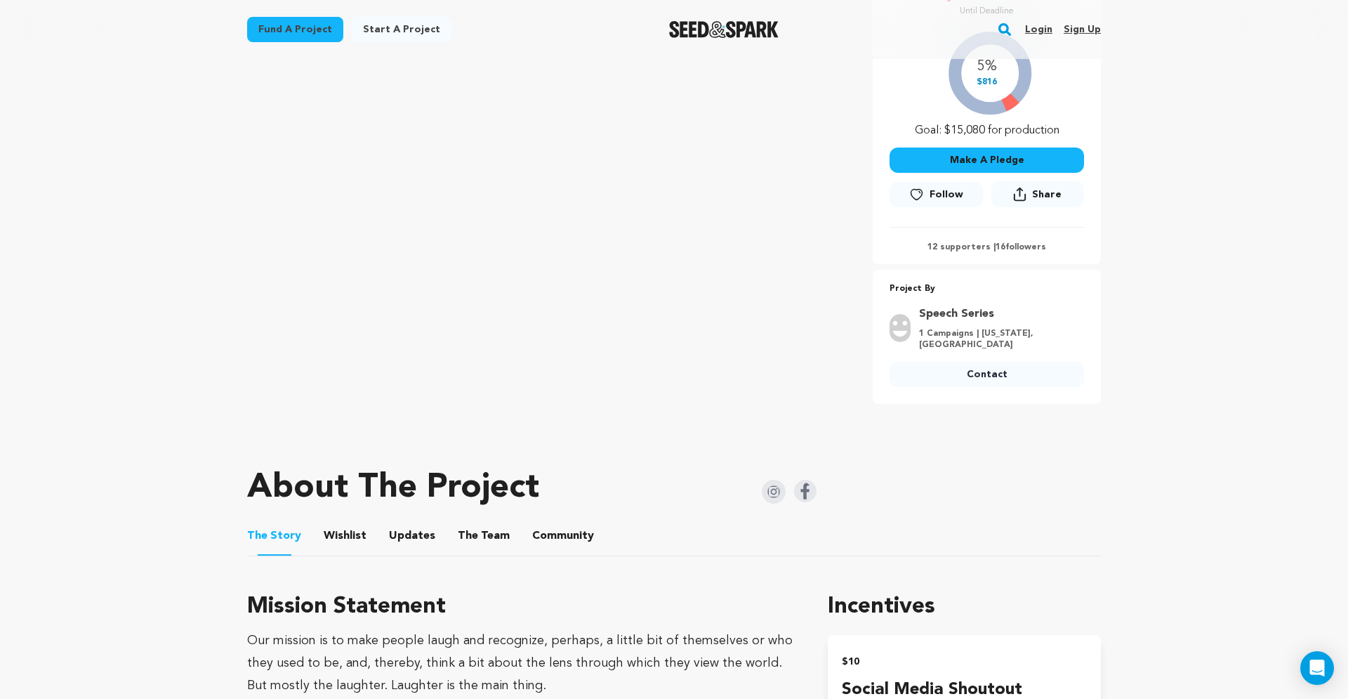
click at [967, 156] on div "Make A Pledge Follow Share Share" at bounding box center [987, 178] width 195 height 79
click at [965, 173] on button "Make A Pledge" at bounding box center [987, 159] width 195 height 25
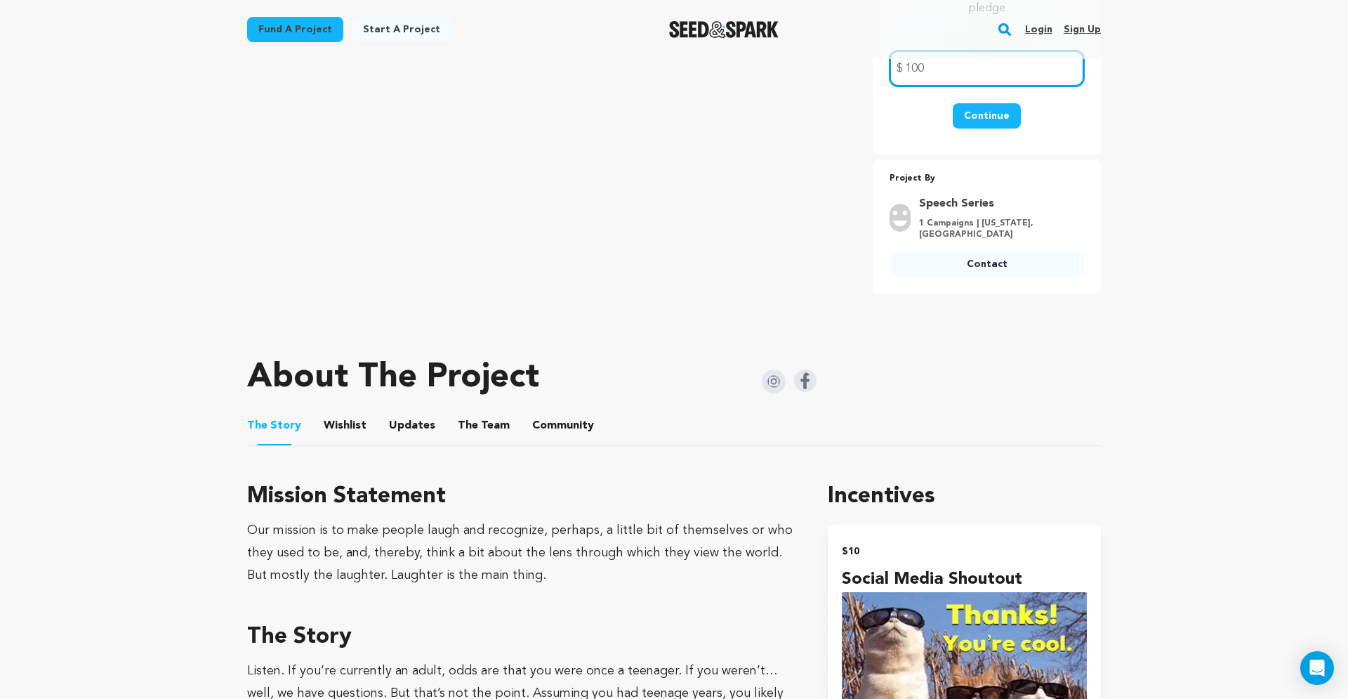
type input "100"
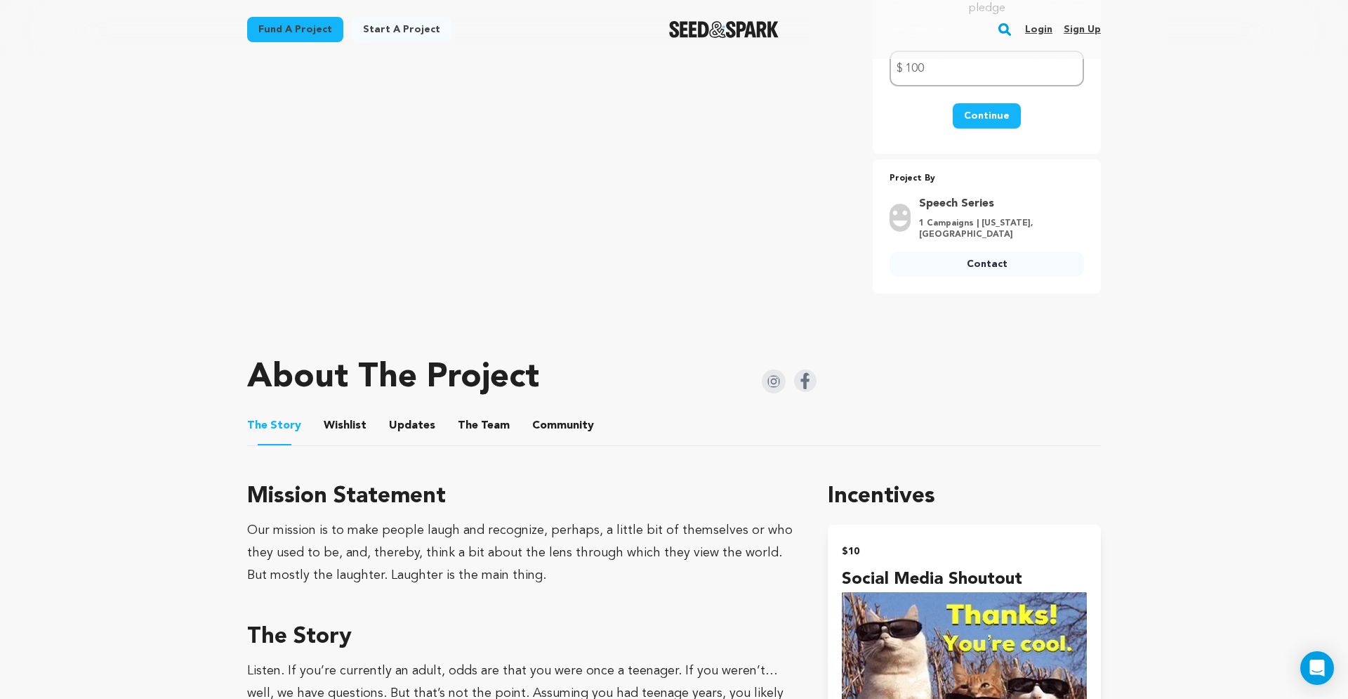
click at [989, 129] on button "Continue" at bounding box center [987, 115] width 68 height 25
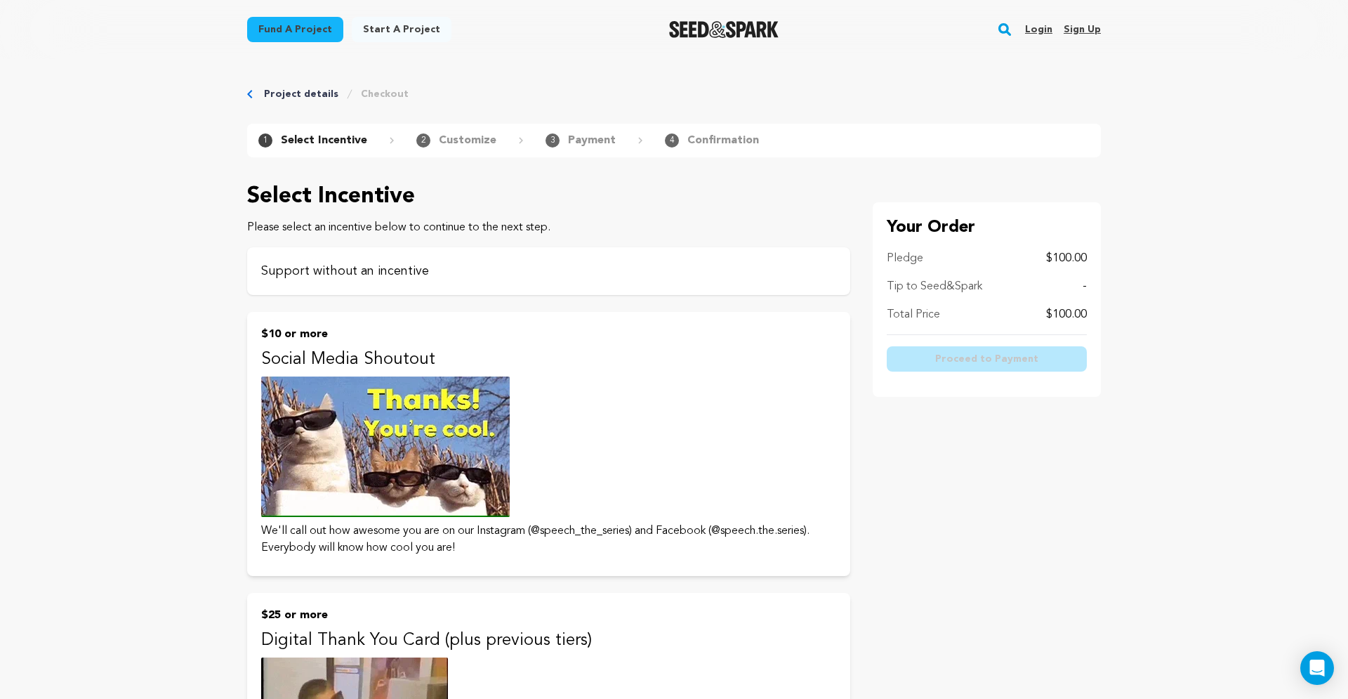
click at [672, 270] on p "Support without an incentive" at bounding box center [548, 271] width 575 height 20
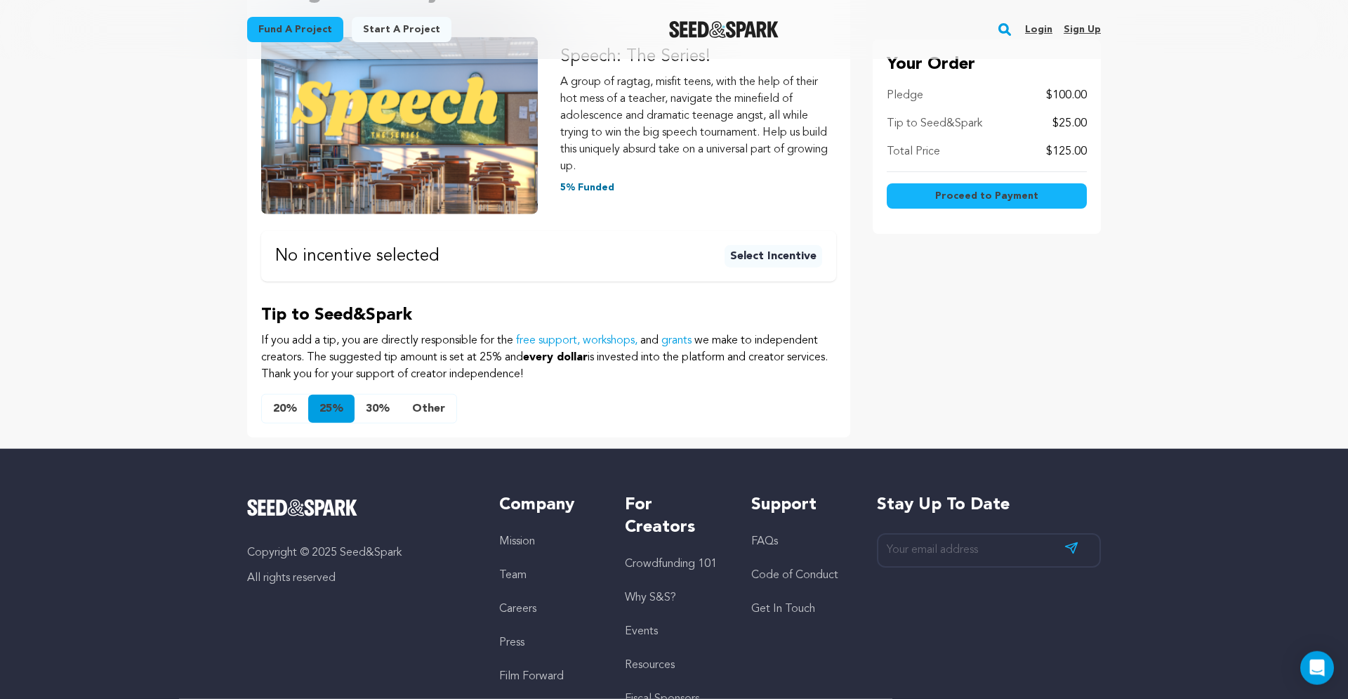
scroll to position [363, 0]
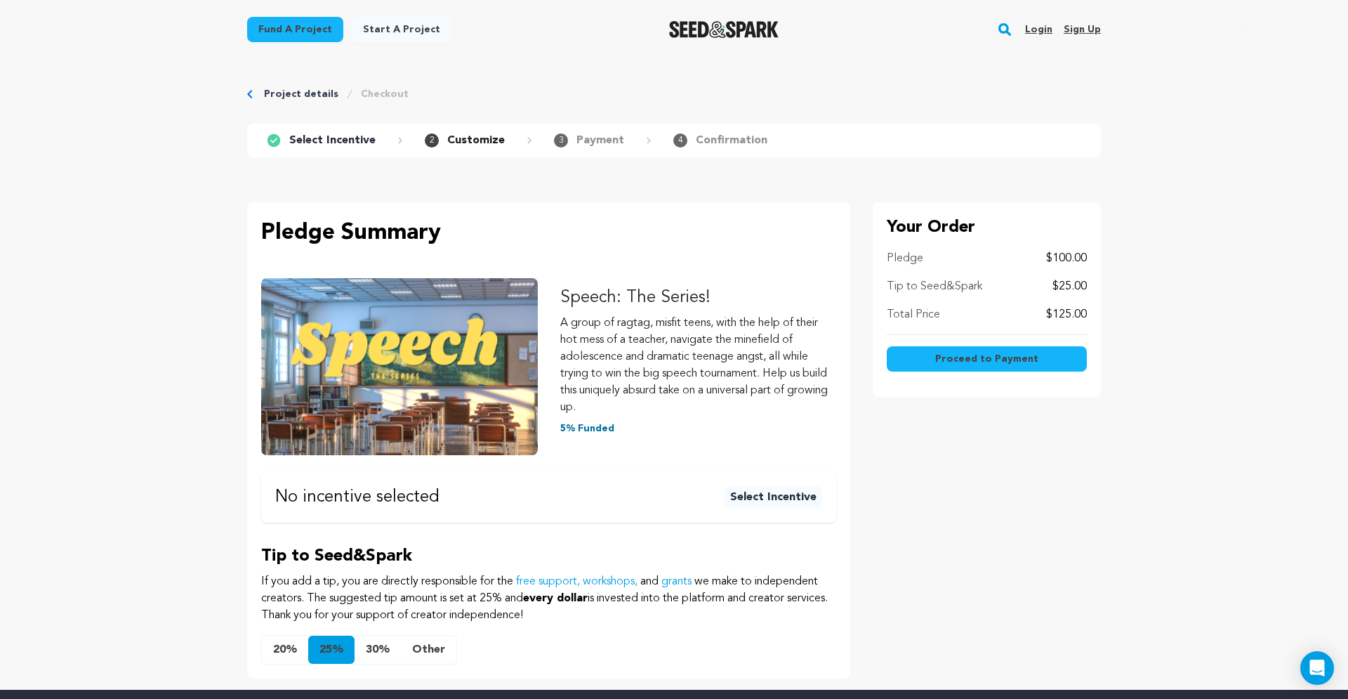
click at [659, 343] on p "A group of ragtag, misfit teens, with the help of their hot mess of a teacher, …" at bounding box center [698, 365] width 277 height 101
click at [1049, 30] on link "Login" at bounding box center [1038, 29] width 27 height 22
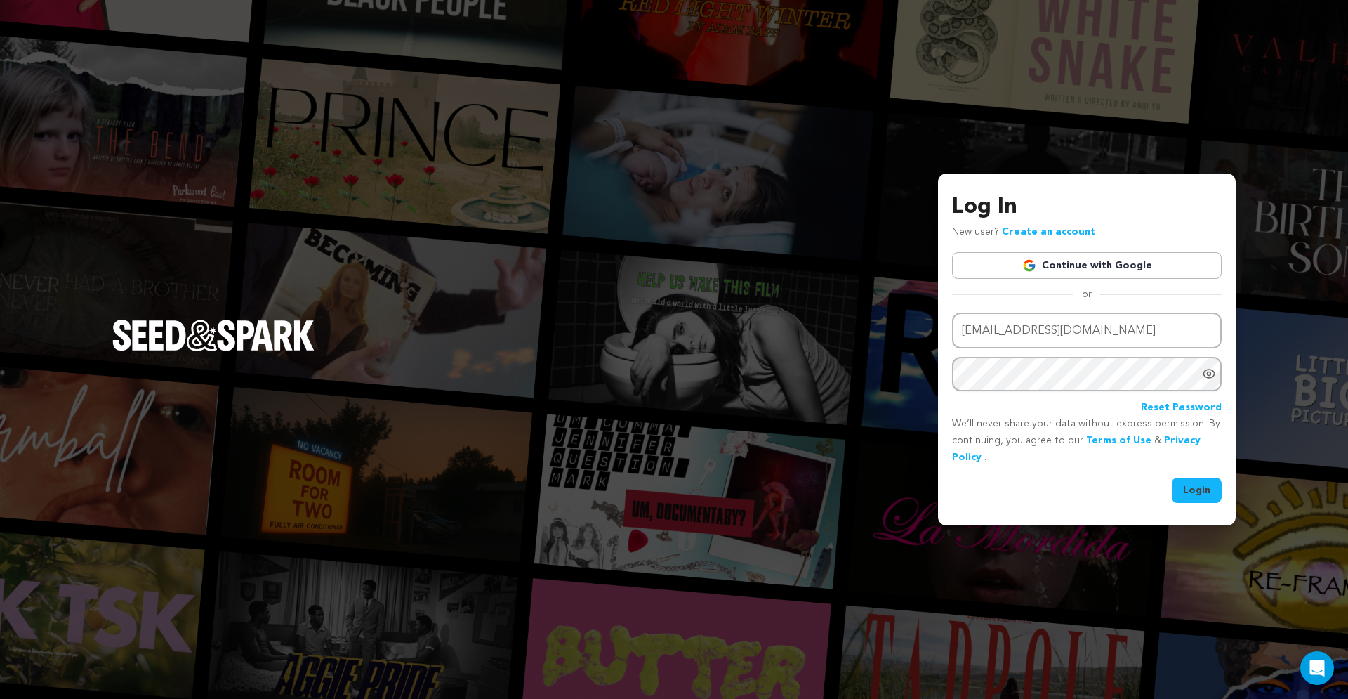
click at [1074, 268] on link "Continue with Google" at bounding box center [1087, 265] width 270 height 27
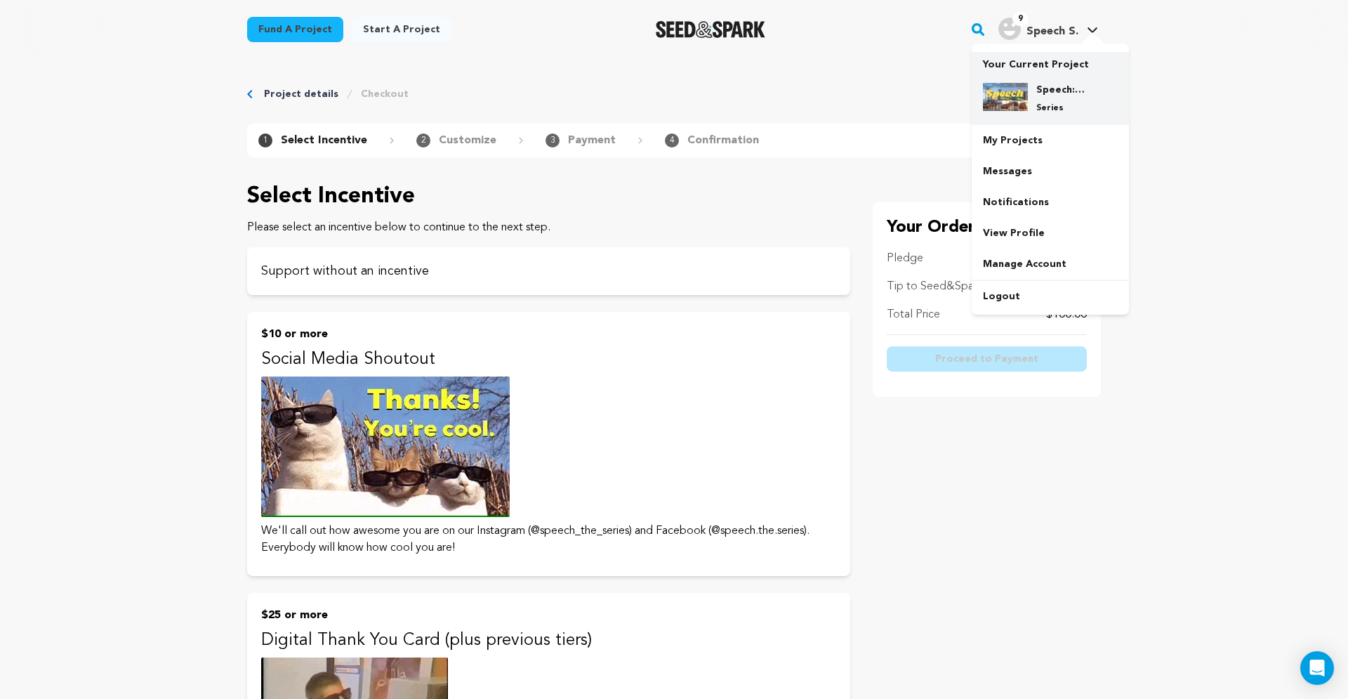
click at [1061, 92] on h4 "Speech: The Series!" at bounding box center [1062, 90] width 51 height 14
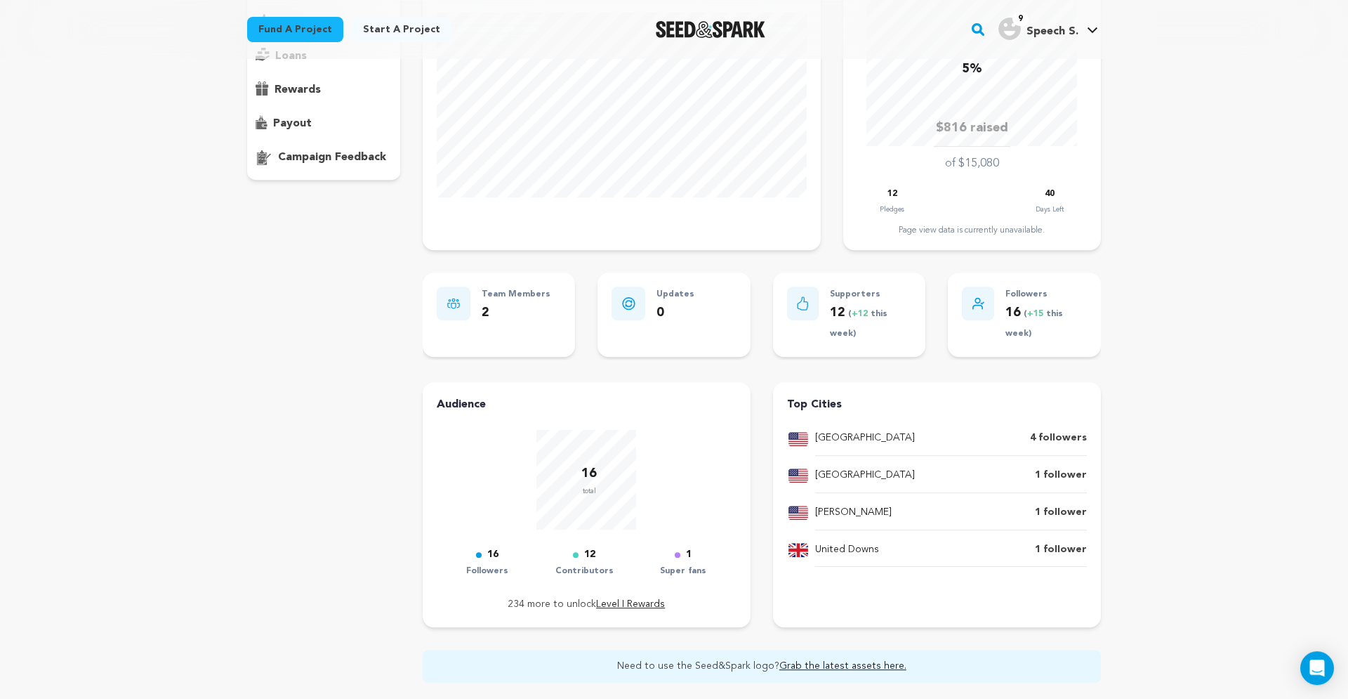
scroll to position [239, 0]
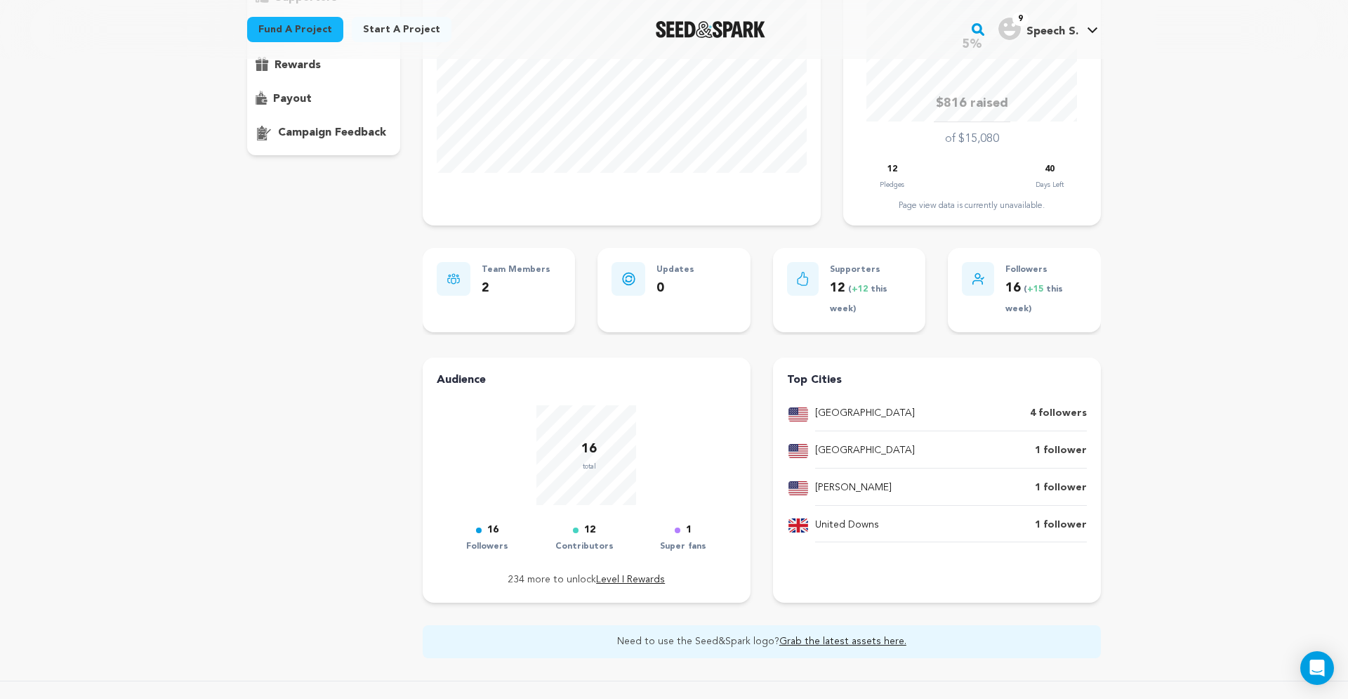
click at [1173, 235] on div "Speech: The Series! Copy public preview link View project Edit Project View mor…" at bounding box center [674, 323] width 1348 height 1007
